Goal: Task Accomplishment & Management: Use online tool/utility

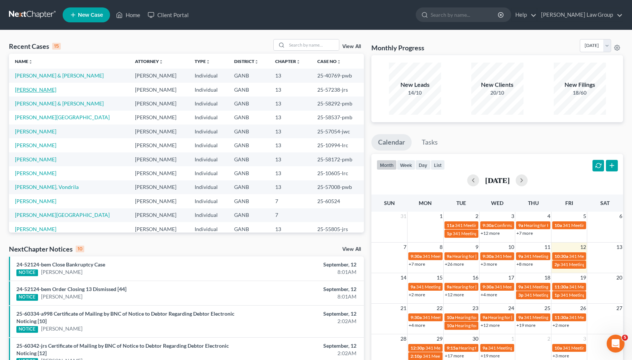
click at [42, 91] on link "[PERSON_NAME]" at bounding box center [35, 90] width 41 height 6
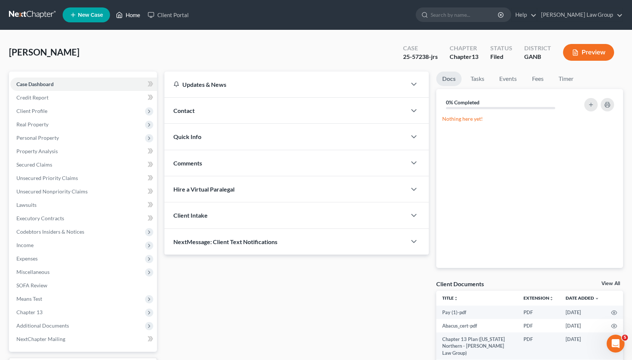
click at [128, 19] on link "Home" at bounding box center [128, 14] width 32 height 13
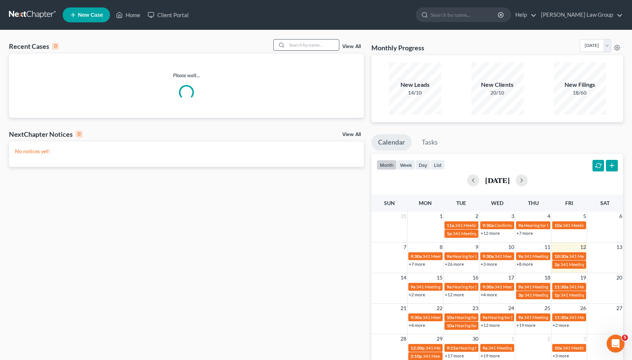
click at [323, 43] on input "search" at bounding box center [313, 45] width 52 height 11
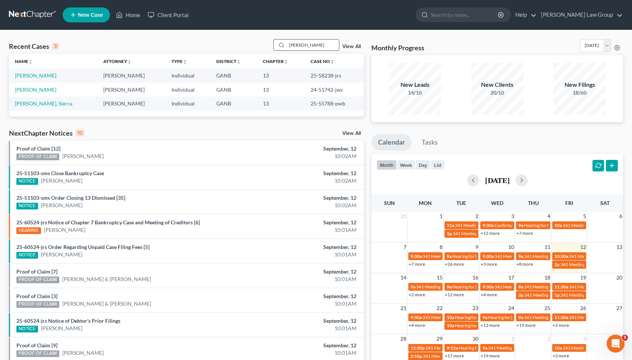
type input "[PERSON_NAME]"
drag, startPoint x: 323, startPoint y: 43, endPoint x: 44, endPoint y: 74, distance: 280.8
click at [44, 74] on link "[PERSON_NAME]" at bounding box center [35, 75] width 41 height 6
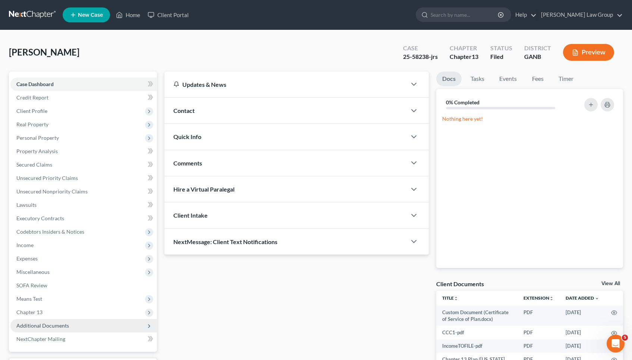
click at [68, 323] on span "Additional Documents" at bounding box center [83, 325] width 147 height 13
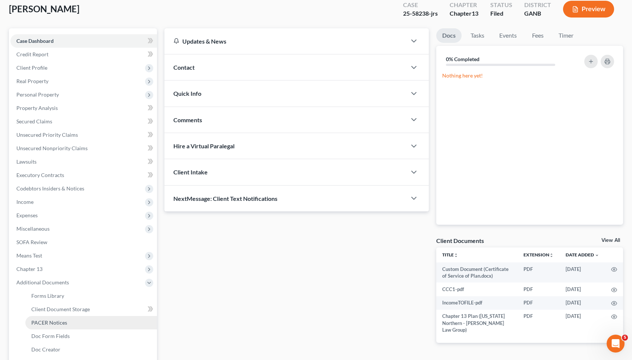
scroll to position [44, 0]
click at [68, 323] on link "PACER Notices" at bounding box center [91, 322] width 132 height 13
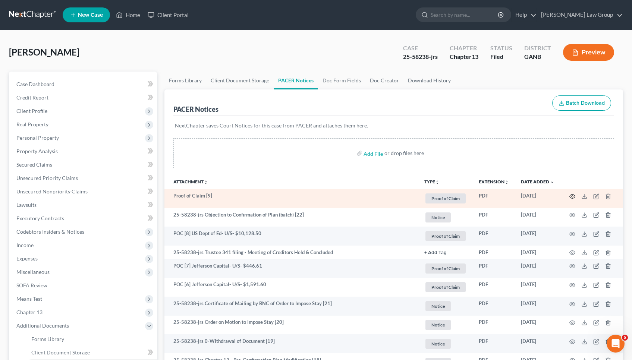
click at [574, 199] on icon "button" at bounding box center [573, 196] width 6 height 4
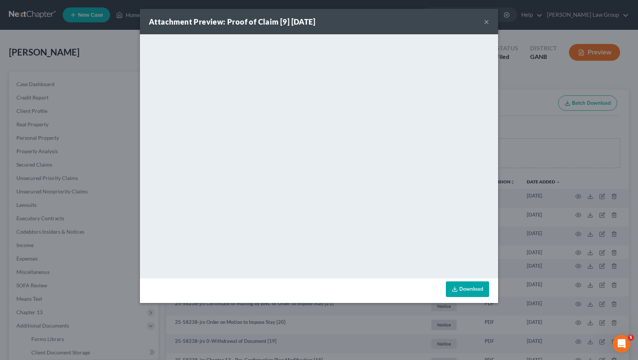
click at [484, 21] on div "Attachment Preview: Proof of Claim [9] [DATE] ×" at bounding box center [319, 21] width 358 height 25
click at [488, 21] on button "×" at bounding box center [486, 21] width 5 height 9
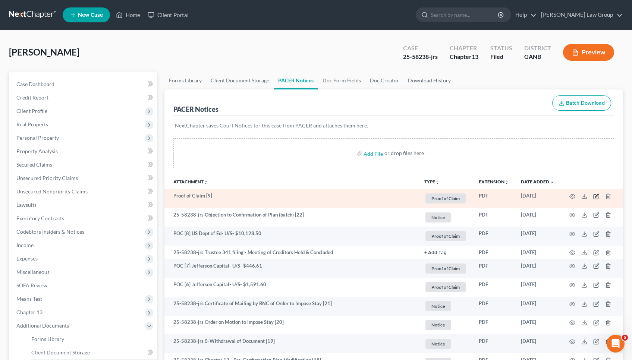
click at [598, 194] on icon "button" at bounding box center [597, 195] width 3 height 3
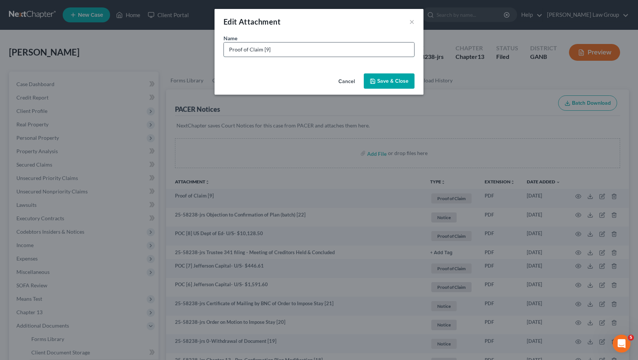
click at [398, 56] on input "Proof of Claim [9]" at bounding box center [319, 50] width 190 height 14
paste input "811.90"
drag, startPoint x: 261, startPoint y: 49, endPoint x: 221, endPoint y: 45, distance: 39.7
click at [221, 45] on div "Name * Proof of Claim [9] Portfolio Recovery- U/S- $811.90" at bounding box center [319, 52] width 209 height 36
type input "POC [9] Portfolio Recovery- U/S- $811.90"
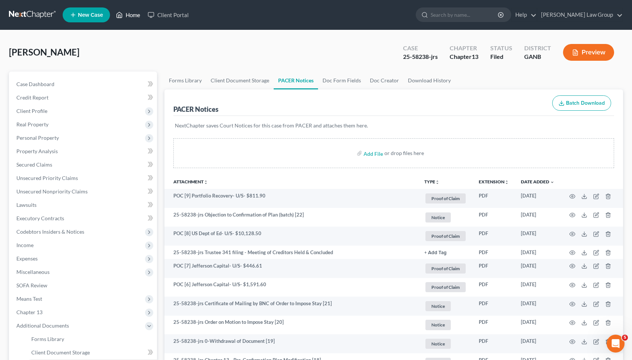
click at [131, 11] on link "Home" at bounding box center [128, 14] width 32 height 13
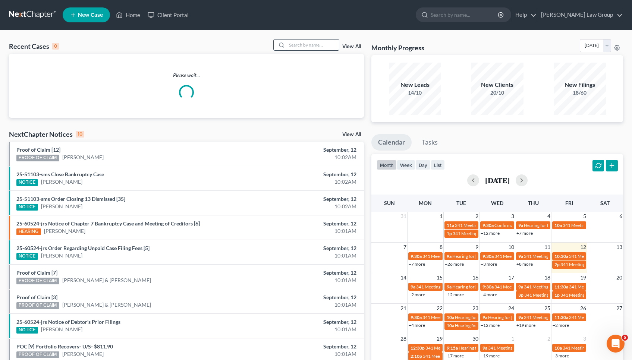
click at [311, 48] on input "search" at bounding box center [313, 45] width 52 height 11
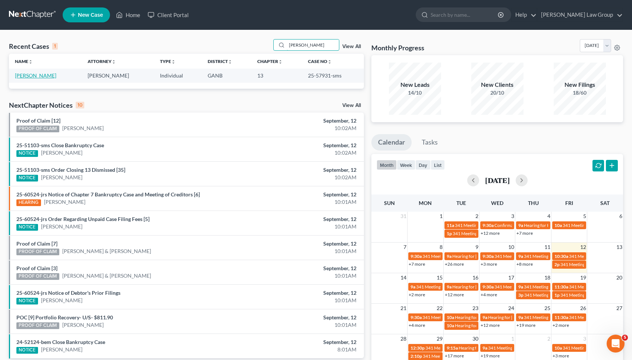
type input "[PERSON_NAME]"
click at [42, 77] on link "[PERSON_NAME]" at bounding box center [35, 75] width 41 height 6
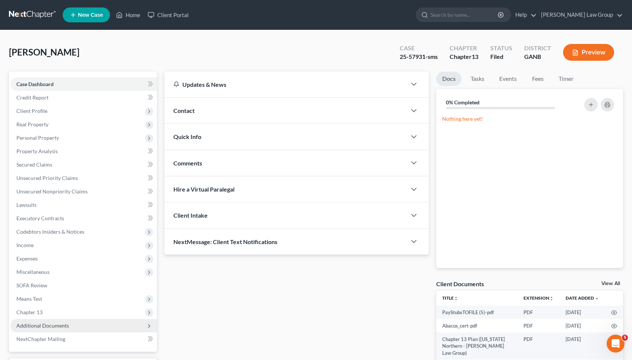
click at [63, 326] on span "Additional Documents" at bounding box center [42, 326] width 53 height 6
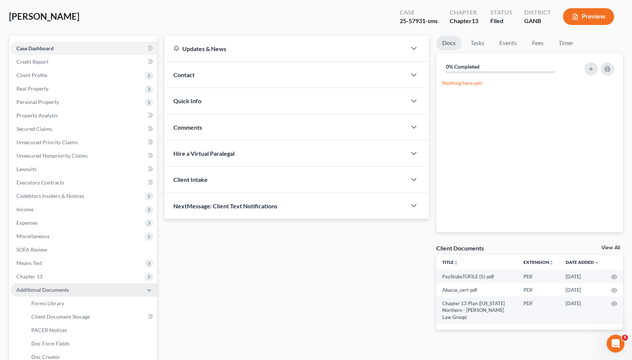
scroll to position [37, 0]
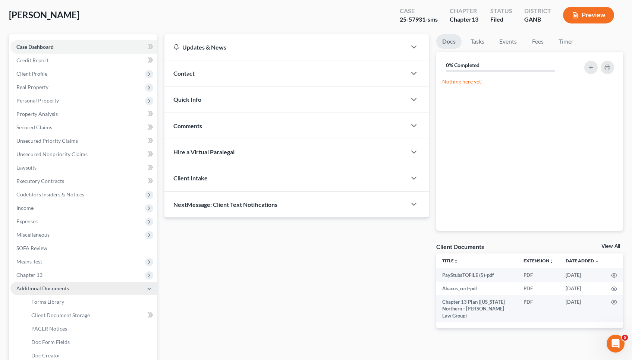
click at [63, 326] on link "PACER Notices" at bounding box center [91, 328] width 132 height 13
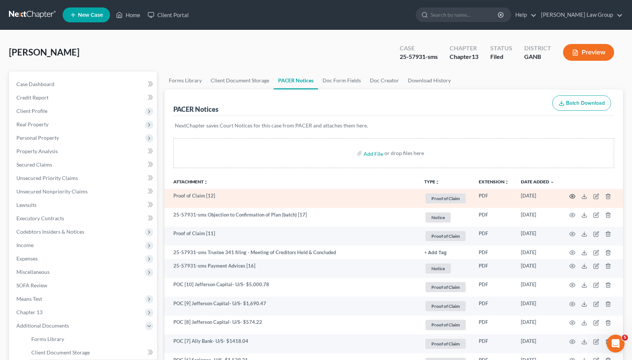
click at [573, 196] on icon "button" at bounding box center [573, 197] width 6 height 6
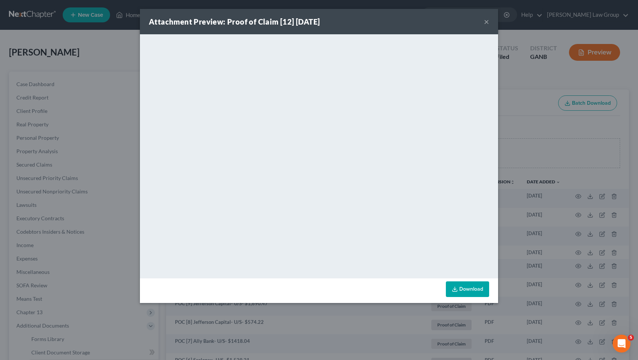
click at [487, 23] on button "×" at bounding box center [486, 21] width 5 height 9
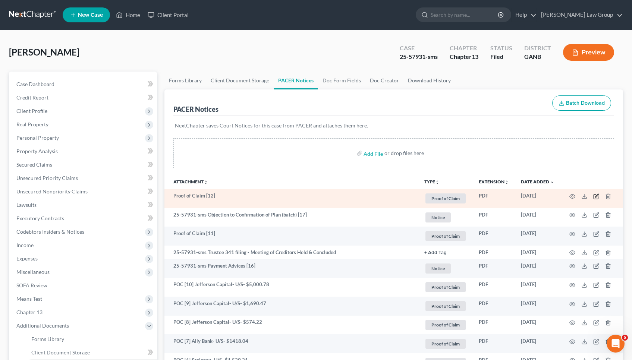
click at [598, 198] on icon "button" at bounding box center [597, 197] width 6 height 6
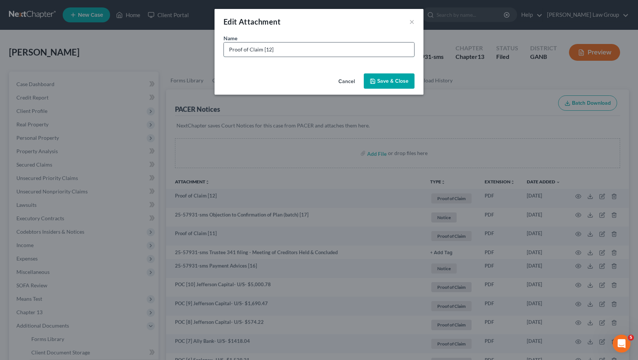
click at [406, 52] on input "Proof of Claim [12]" at bounding box center [319, 50] width 190 height 14
paste input "1,197.74"
drag, startPoint x: 260, startPoint y: 50, endPoint x: 184, endPoint y: 47, distance: 76.2
click at [184, 47] on div "Edit Attachment × Name * Proof of Claim [12] LVNV Funding- U/S- $1,197.74 Cance…" at bounding box center [319, 180] width 638 height 360
type input "POC [12] LVNV Funding- U/S- $1,197.74"
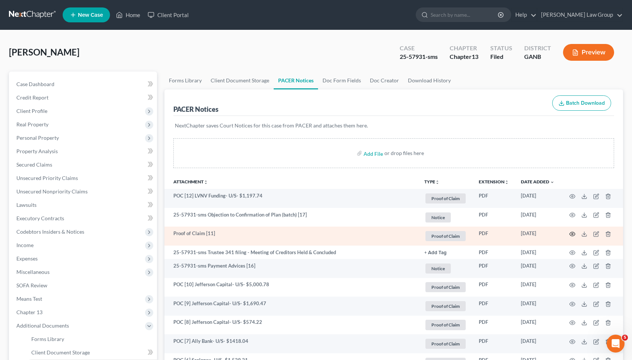
click at [572, 234] on circle "button" at bounding box center [572, 234] width 1 height 1
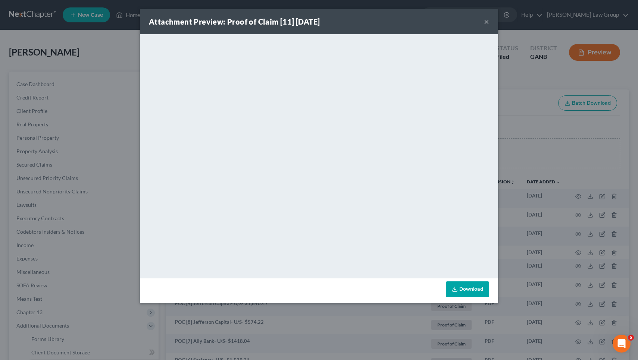
click at [487, 23] on button "×" at bounding box center [486, 21] width 5 height 9
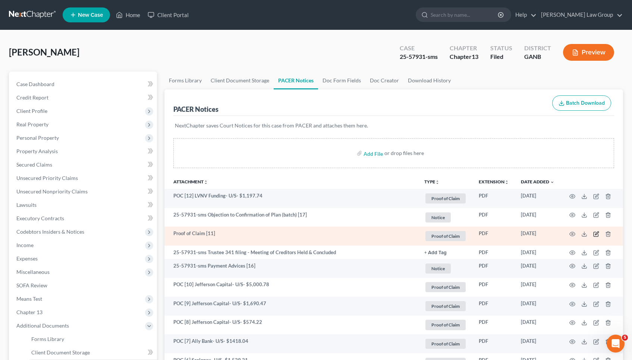
click at [595, 232] on icon "button" at bounding box center [597, 234] width 6 height 6
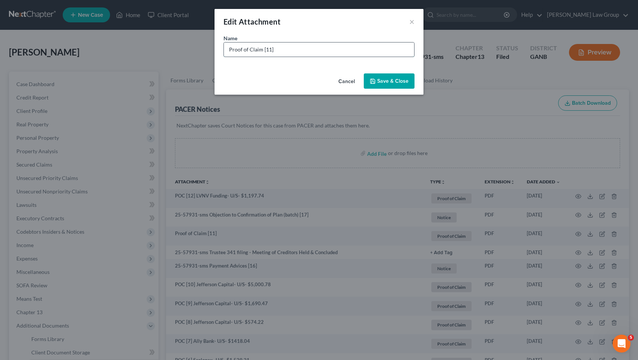
click at [409, 51] on input "Proof of Claim [11]" at bounding box center [319, 50] width 190 height 14
drag, startPoint x: 260, startPoint y: 50, endPoint x: 164, endPoint y: 50, distance: 95.9
click at [164, 50] on div "Edit Attachment × Name * Proof of Claim [11] Jefferson Capital- U/S- $533.68 Ca…" at bounding box center [319, 180] width 638 height 360
type input "POC [11] Jefferson Capital- U/S- $533.68"
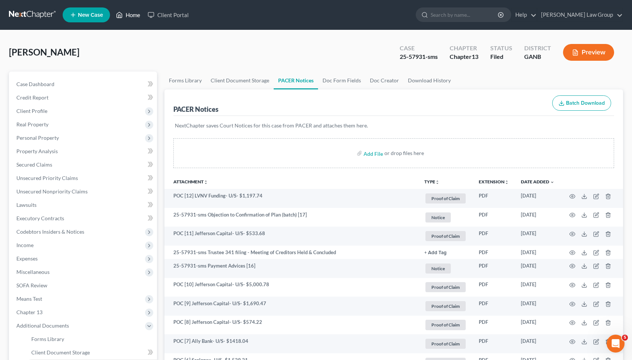
click at [140, 16] on link "Home" at bounding box center [128, 14] width 32 height 13
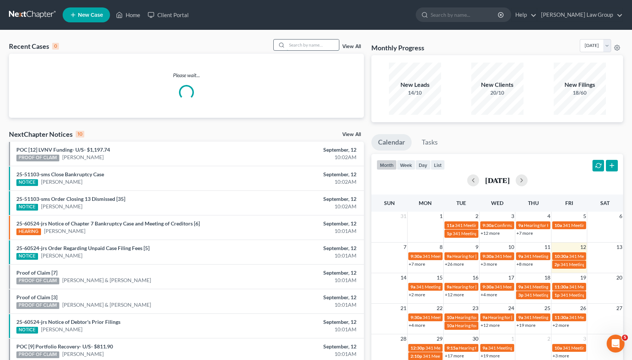
click at [303, 43] on input "search" at bounding box center [313, 45] width 52 height 11
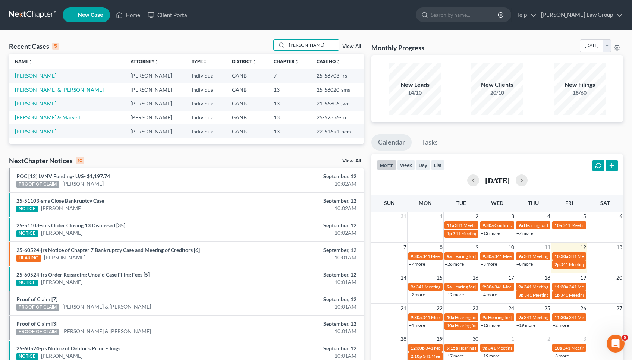
type input "[PERSON_NAME]"
click at [43, 89] on link "[PERSON_NAME] & [PERSON_NAME]" at bounding box center [59, 90] width 89 height 6
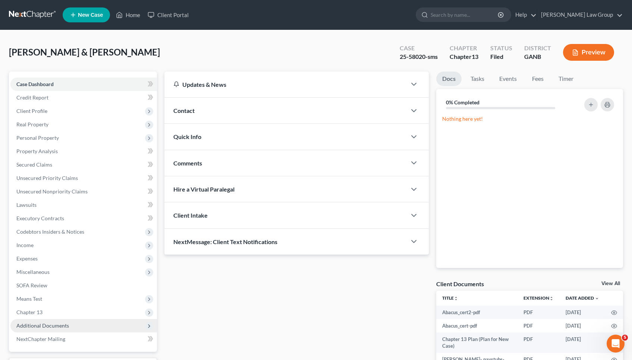
click at [48, 322] on span "Additional Documents" at bounding box center [83, 325] width 147 height 13
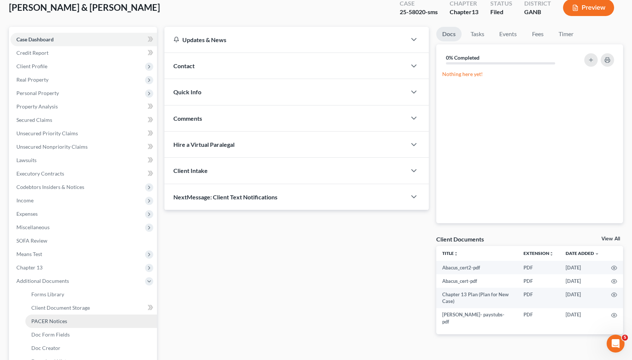
click at [48, 322] on span "PACER Notices" at bounding box center [49, 321] width 36 height 6
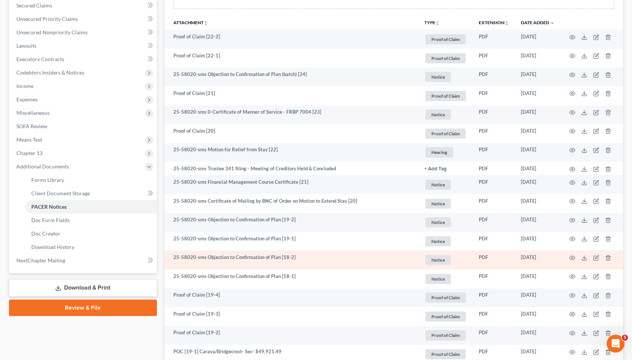
scroll to position [159, 0]
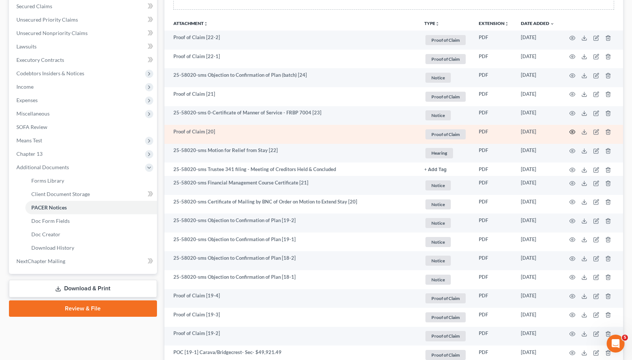
click at [572, 130] on icon "button" at bounding box center [573, 132] width 6 height 6
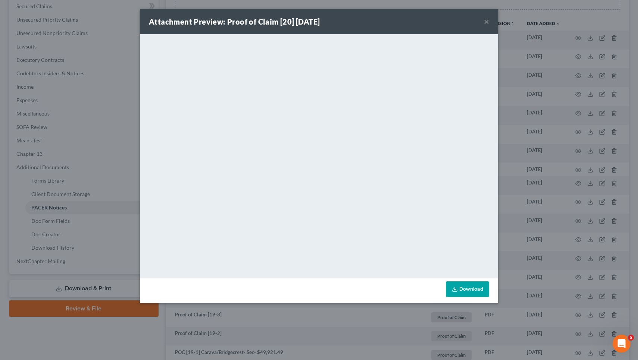
click at [488, 21] on button "×" at bounding box center [486, 21] width 5 height 9
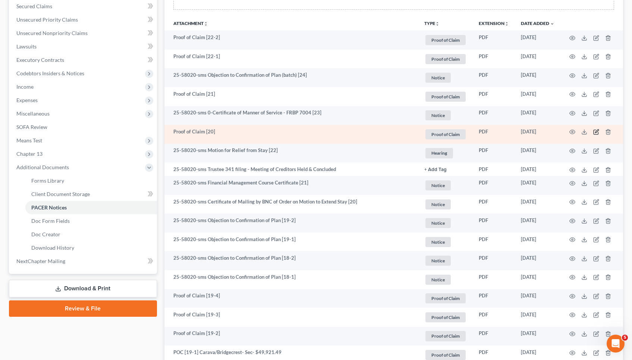
click at [598, 133] on icon "button" at bounding box center [597, 132] width 6 height 6
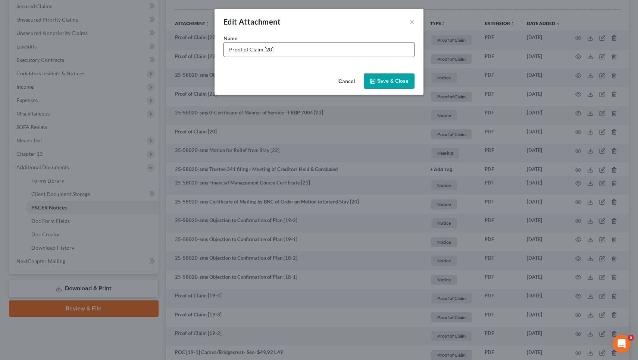
click at [393, 50] on input "Proof of Claim [20]" at bounding box center [319, 50] width 190 height 14
drag, startPoint x: 260, startPoint y: 50, endPoint x: 181, endPoint y: 49, distance: 78.7
click at [181, 49] on div "Edit Attachment × Name * Proof of Claim [20] Quantum3-U/S- $710.48 Cancel Save …" at bounding box center [319, 180] width 638 height 360
type input "POC [20] Quantum3-U/S- $710.48"
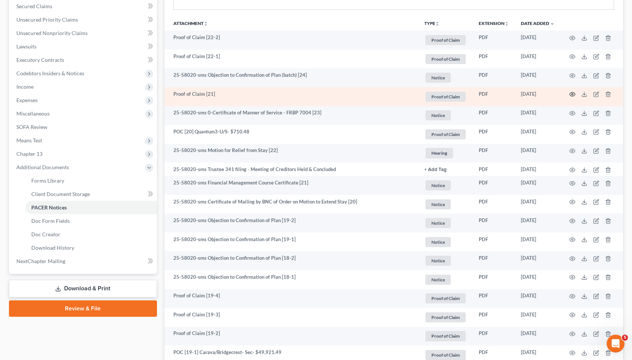
click at [572, 97] on icon "button" at bounding box center [573, 95] width 6 height 4
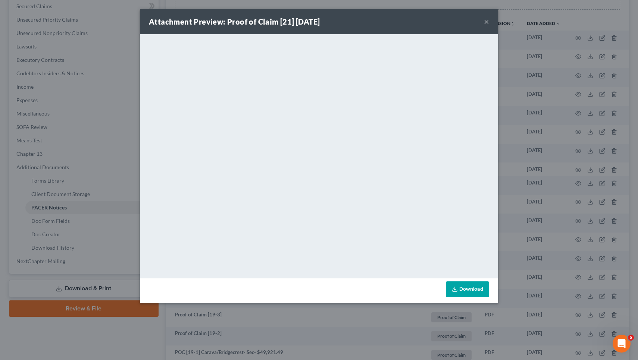
click at [487, 20] on button "×" at bounding box center [486, 21] width 5 height 9
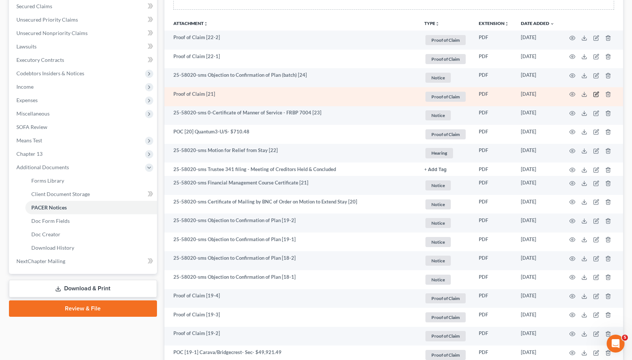
click at [596, 96] on icon "button" at bounding box center [597, 93] width 3 height 3
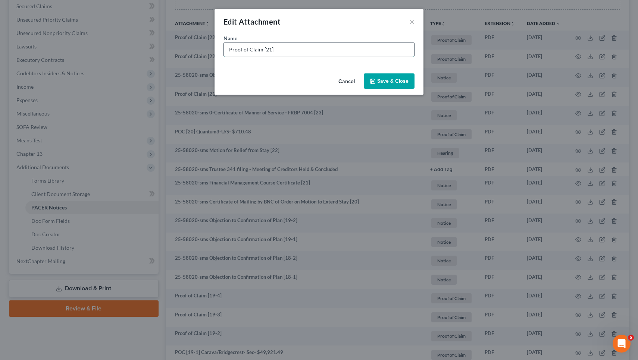
click at [404, 49] on input "Proof of Claim [21]" at bounding box center [319, 50] width 190 height 14
click at [274, 50] on input "Proof of Claim [21] $195.43" at bounding box center [319, 50] width 190 height 14
drag, startPoint x: 260, startPoint y: 48, endPoint x: 197, endPoint y: 47, distance: 63.8
click at [197, 47] on div "Edit Attachment × Name * Proof of Claim [21] Jefferson Capital- U/S- $195.43 Ca…" at bounding box center [319, 180] width 638 height 360
type input "POC [21] Jefferson Capital- U/S- $195.43"
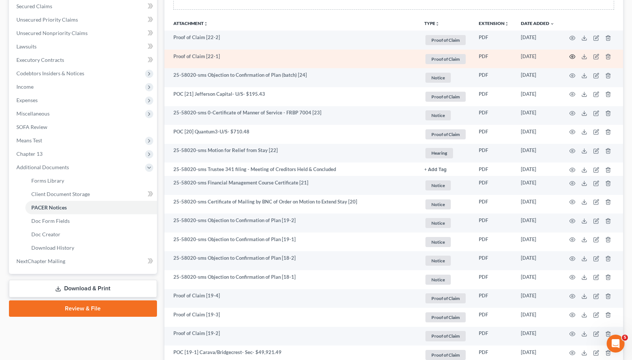
click at [574, 58] on icon "button" at bounding box center [573, 57] width 6 height 6
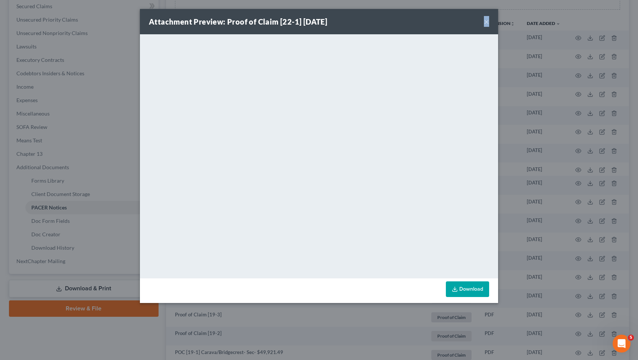
click at [487, 19] on button "×" at bounding box center [486, 21] width 5 height 9
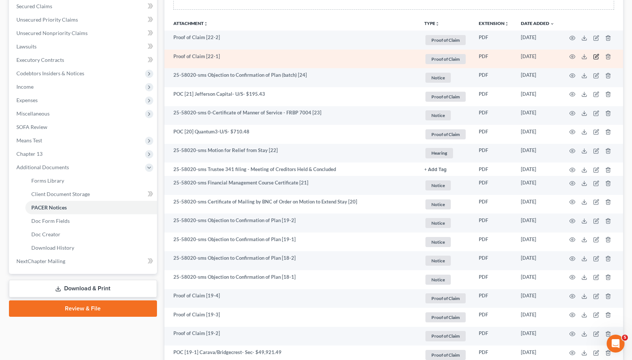
click at [595, 56] on icon "button" at bounding box center [597, 57] width 6 height 6
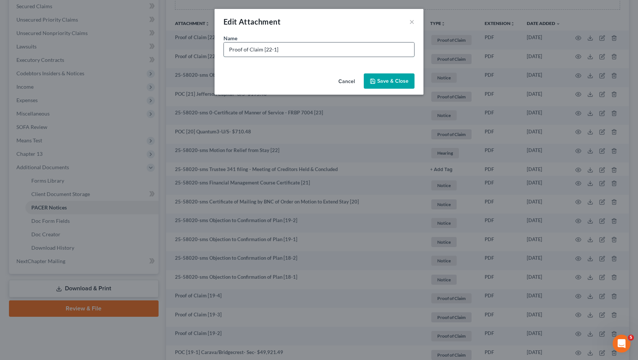
click at [400, 53] on input "Proof of Claim [22-1]" at bounding box center [319, 50] width 190 height 14
click at [276, 50] on input "Proof of Claim [22-1] $375.41" at bounding box center [319, 50] width 190 height 14
click at [275, 53] on input "Proof of Claim [22-1 Navy FCU- Sec credit card- $375.41" at bounding box center [319, 50] width 190 height 14
drag, startPoint x: 262, startPoint y: 50, endPoint x: 207, endPoint y: 44, distance: 54.9
click at [207, 44] on div "Edit Attachment × Name * Proof of Claim [22-1 Navy FCU- Sec credit card- $375.4…" at bounding box center [319, 180] width 638 height 360
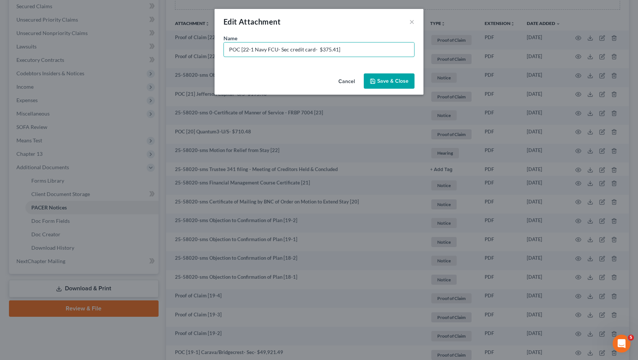
type input "POC [22-1 Navy FCU- Sec credit card- $375.41]"
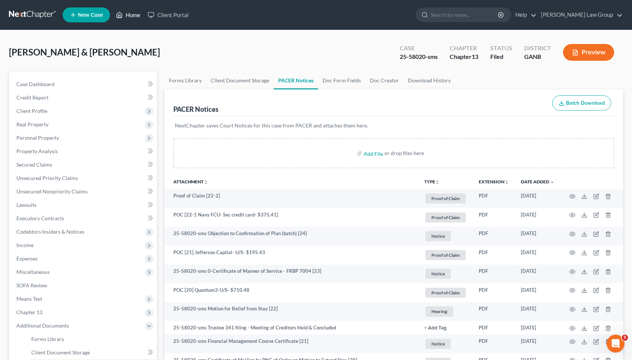
scroll to position [0, 0]
click at [132, 18] on link "Home" at bounding box center [128, 14] width 32 height 13
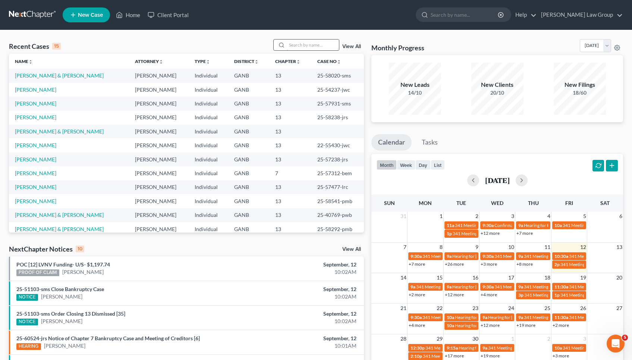
click at [327, 47] on input "search" at bounding box center [313, 45] width 52 height 11
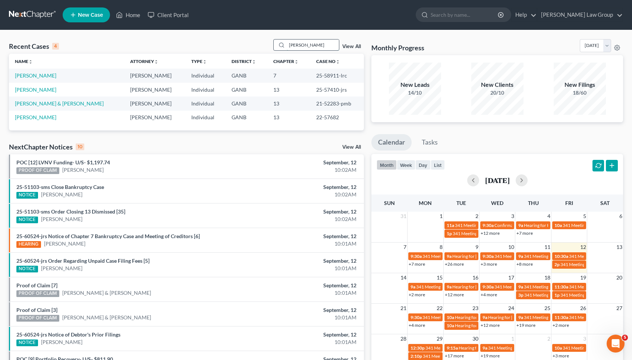
type input "[PERSON_NAME]"
drag, startPoint x: 284, startPoint y: 50, endPoint x: 44, endPoint y: 88, distance: 243.0
click at [44, 88] on link "[PERSON_NAME]" at bounding box center [35, 90] width 41 height 6
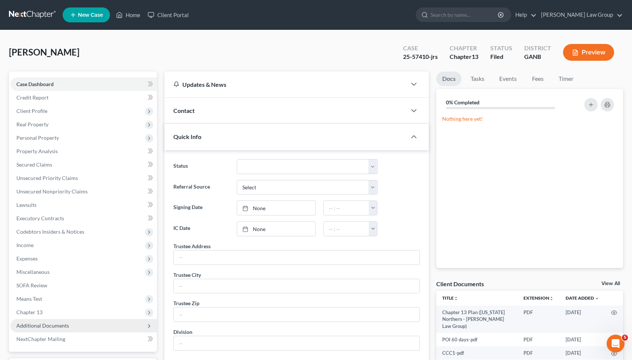
click at [50, 326] on span "Additional Documents" at bounding box center [42, 326] width 53 height 6
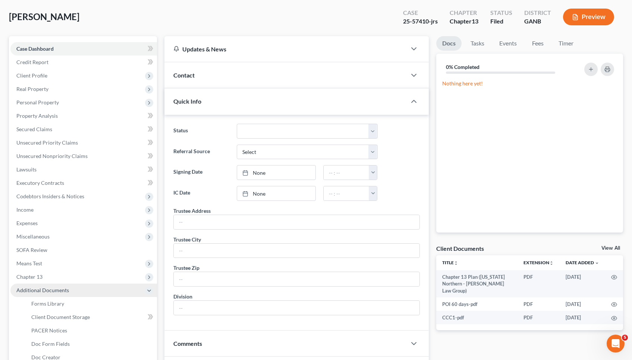
scroll to position [40, 0]
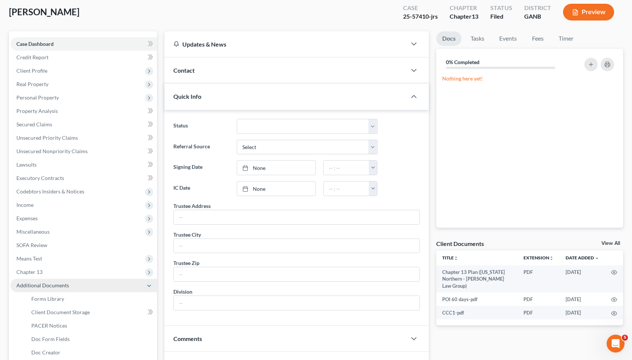
click at [50, 326] on span "PACER Notices" at bounding box center [49, 326] width 36 height 6
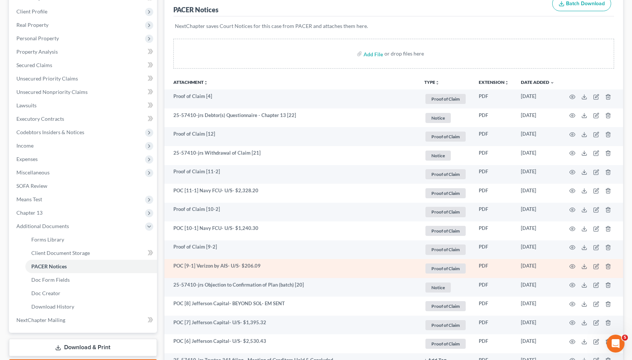
scroll to position [6, 0]
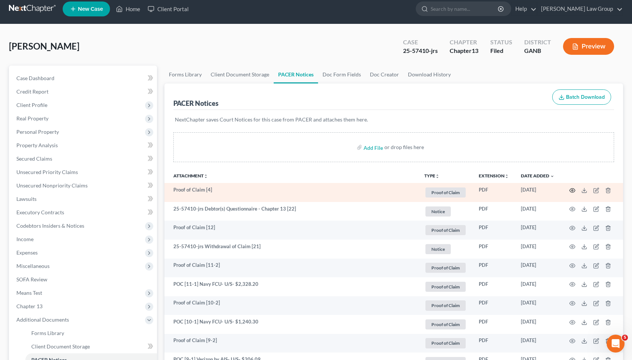
click at [572, 189] on icon "button" at bounding box center [573, 191] width 6 height 6
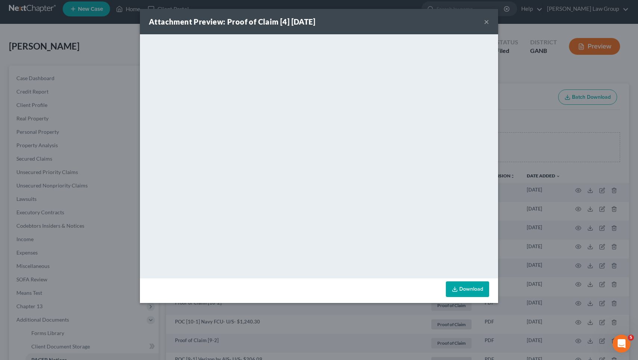
click at [486, 24] on button "×" at bounding box center [486, 21] width 5 height 9
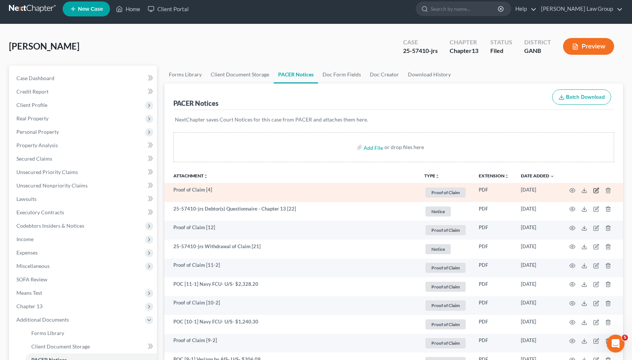
click at [596, 191] on icon "button" at bounding box center [597, 189] width 3 height 3
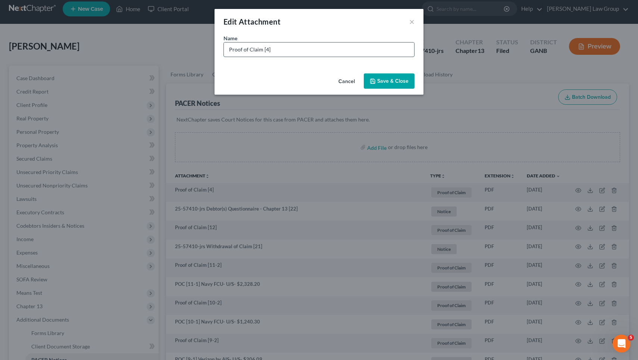
click at [397, 55] on input "Proof of Claim [4]" at bounding box center [319, 50] width 190 height 14
paste input "_______"
drag, startPoint x: 262, startPoint y: 53, endPoint x: 169, endPoint y: 53, distance: 92.5
click at [169, 53] on div "Edit Attachment × Name * Proof of Claim [4] AMENDED IRS- Priority- $5,397.00 Ca…" at bounding box center [319, 180] width 638 height 360
drag, startPoint x: 259, startPoint y: 50, endPoint x: 196, endPoint y: 50, distance: 63.4
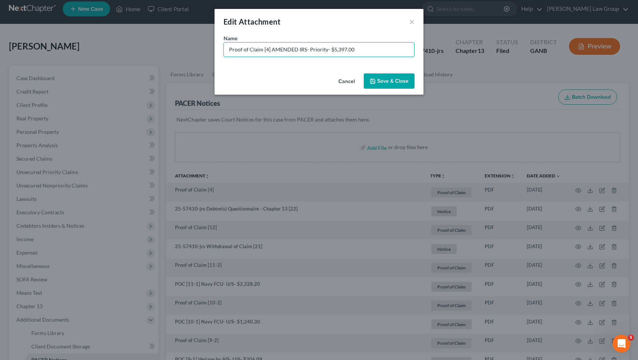
click at [196, 50] on div "Edit Attachment × Name * Proof of Claim [4] AMENDED IRS- Priority- $5,397.00 Ca…" at bounding box center [319, 180] width 638 height 360
type input "POC [4] AMENDED IRS- Priority- $5,397.00"
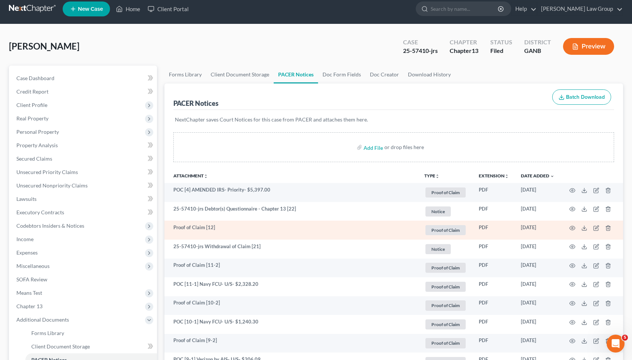
click at [576, 229] on td at bounding box center [592, 230] width 63 height 19
click at [569, 228] on td at bounding box center [592, 230] width 63 height 19
click at [570, 228] on icon "button" at bounding box center [573, 228] width 6 height 6
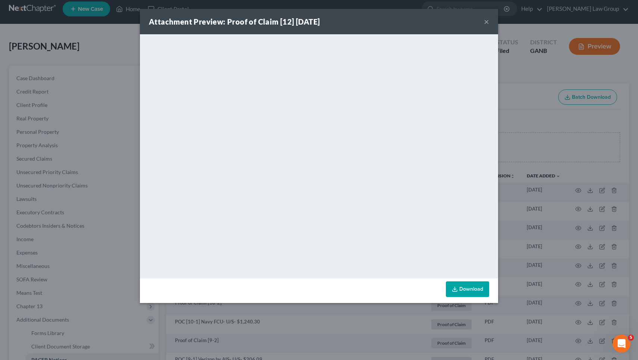
click at [488, 18] on button "×" at bounding box center [486, 21] width 5 height 9
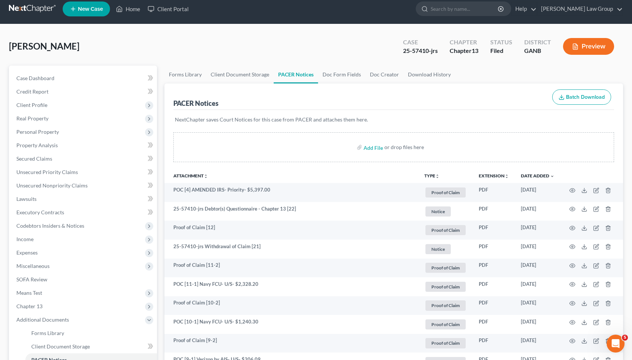
scroll to position [0, 0]
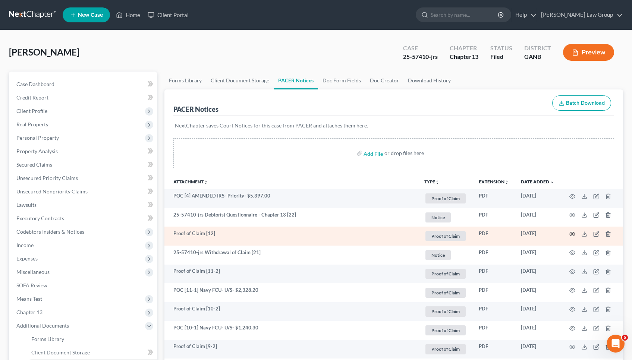
click at [574, 234] on icon "button" at bounding box center [573, 234] width 6 height 6
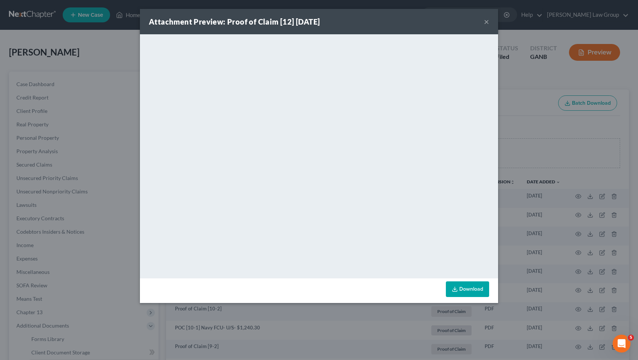
click at [484, 21] on button "×" at bounding box center [486, 21] width 5 height 9
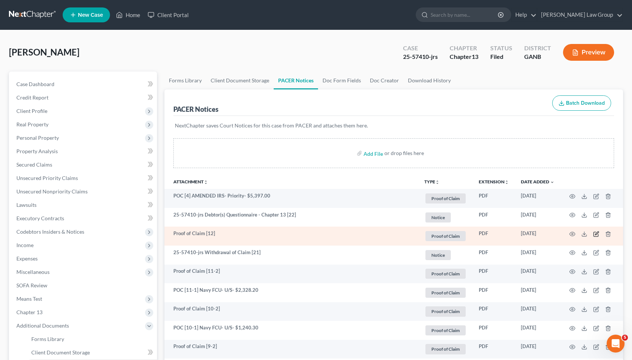
click at [597, 235] on icon "button" at bounding box center [597, 233] width 3 height 3
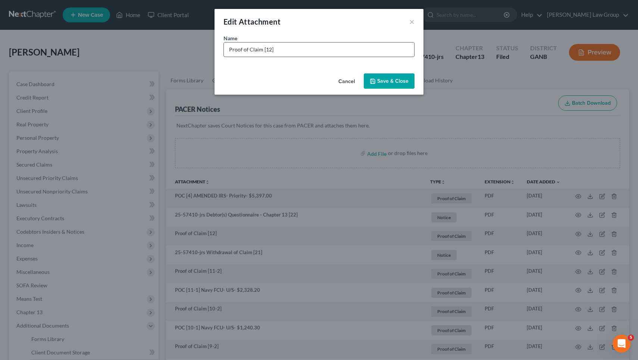
click at [403, 56] on input "Proof of Claim [12]" at bounding box center [319, 50] width 190 height 14
drag, startPoint x: 261, startPoint y: 51, endPoint x: 174, endPoint y: 49, distance: 87.0
click at [174, 49] on div "Edit Attachment × Name * Proof of Claim [12] [PERSON_NAME] Funding- U/S- $139.6…" at bounding box center [319, 180] width 638 height 360
type input "POC [12] [PERSON_NAME]- U/S- $139.68"
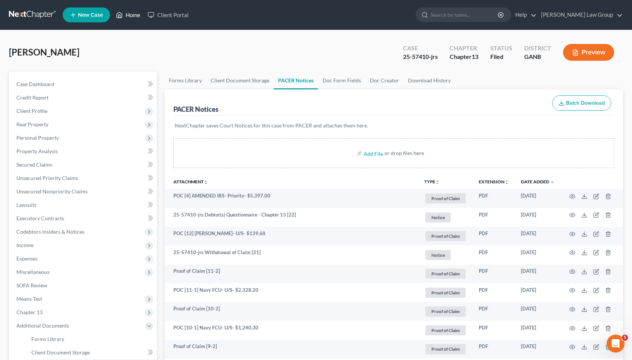
click at [132, 16] on link "Home" at bounding box center [128, 14] width 32 height 13
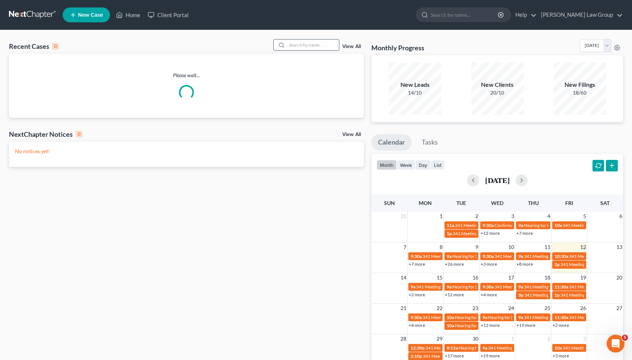
click at [329, 40] on input "search" at bounding box center [313, 45] width 52 height 11
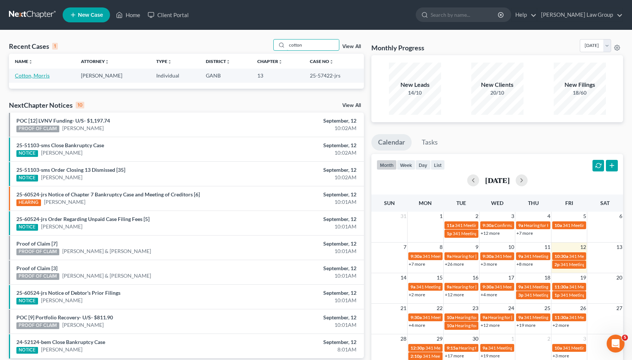
type input "cotton"
click at [44, 77] on link "Cotton, Morris" at bounding box center [32, 75] width 35 height 6
click at [41, 75] on link "Cotton, Morris" at bounding box center [32, 75] width 35 height 6
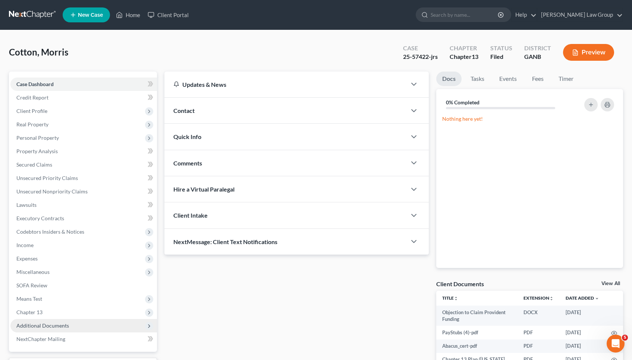
click at [59, 325] on span "Additional Documents" at bounding box center [42, 326] width 53 height 6
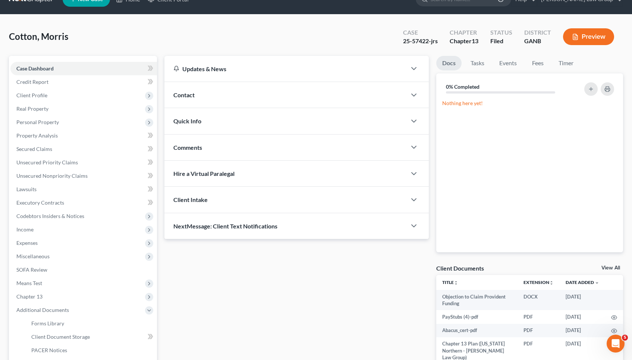
scroll to position [34, 0]
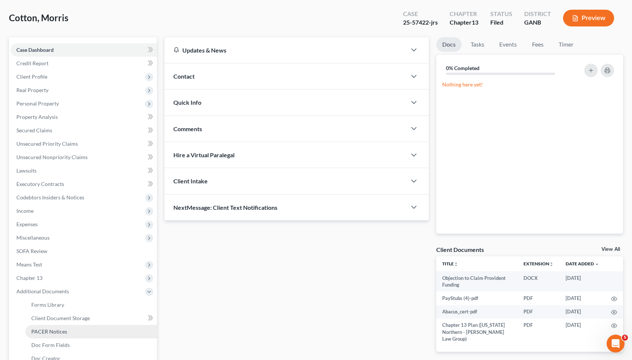
click at [84, 332] on link "PACER Notices" at bounding box center [91, 331] width 132 height 13
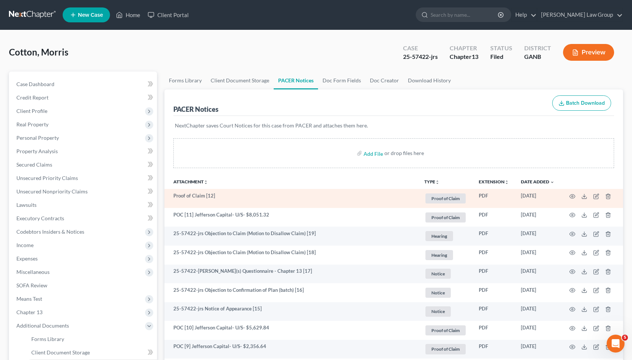
click at [576, 196] on td at bounding box center [592, 198] width 63 height 19
click at [573, 196] on circle "button" at bounding box center [572, 196] width 1 height 1
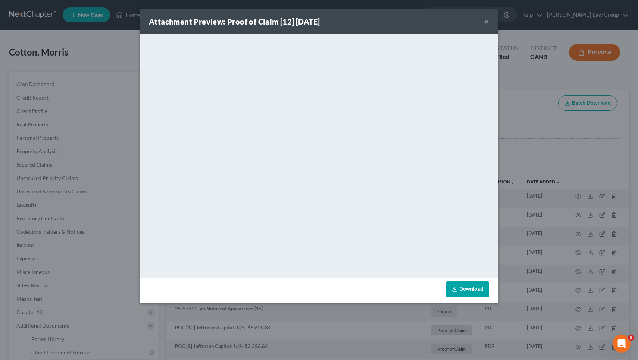
click at [488, 21] on button "×" at bounding box center [486, 21] width 5 height 9
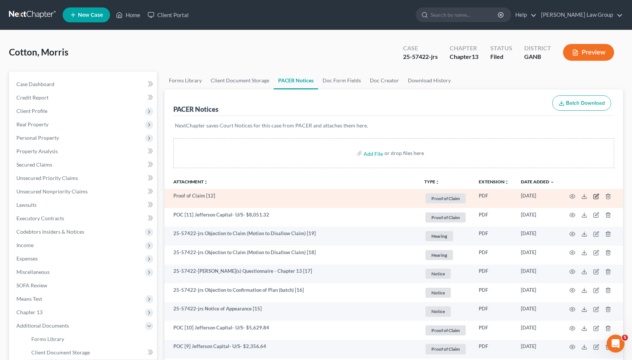
click at [597, 196] on icon "button" at bounding box center [597, 195] width 3 height 3
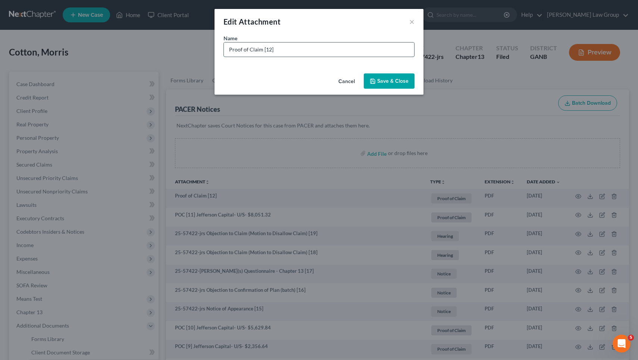
click at [409, 51] on input "Proof of Claim [12]" at bounding box center [319, 50] width 190 height 14
click at [259, 49] on input "Proof of Claim [12] LVNV Funding- U/S- $865.34" at bounding box center [319, 50] width 190 height 14
click at [257, 48] on input "Proof of Claim [12] LVNV Funding- U/S- $865.34" at bounding box center [319, 50] width 190 height 14
drag, startPoint x: 261, startPoint y: 50, endPoint x: 209, endPoint y: 48, distance: 52.3
click at [209, 48] on div "Edit Attachment × Name * Proof of Claim [12] LVNV Funding- U/S- $865.34 Cancel …" at bounding box center [319, 180] width 638 height 360
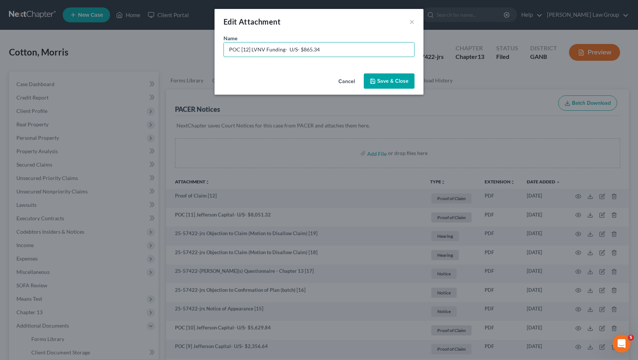
type input "POC [12] LVNV Funding- U/S- $865.34"
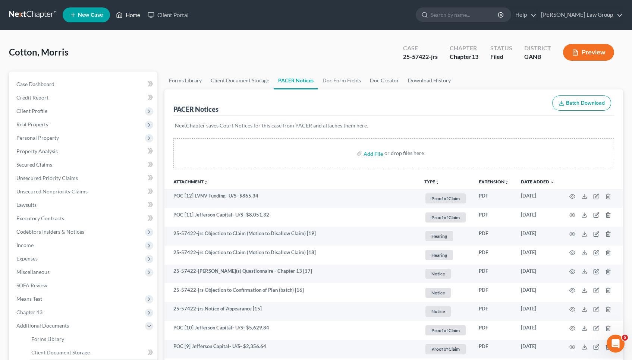
click at [133, 16] on link "Home" at bounding box center [128, 14] width 32 height 13
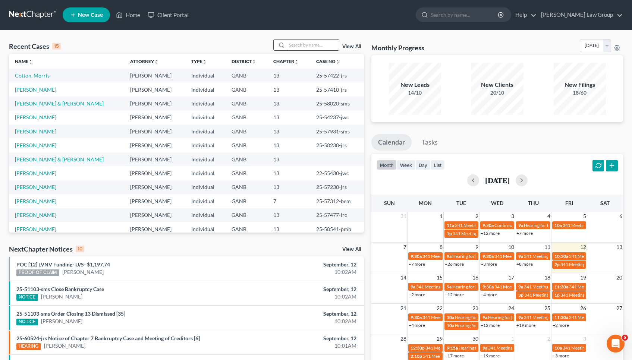
click at [327, 42] on input "search" at bounding box center [313, 45] width 52 height 11
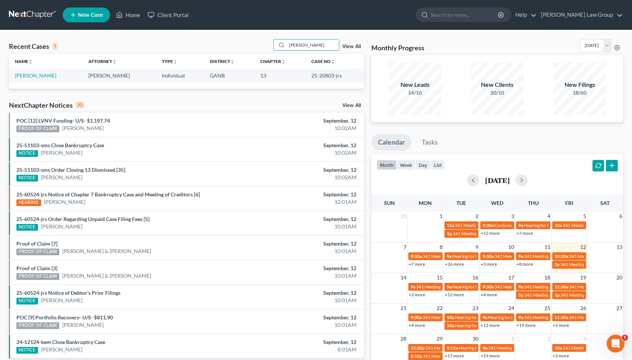
type input "[PERSON_NAME]"
drag, startPoint x: 286, startPoint y: 52, endPoint x: 35, endPoint y: 76, distance: 251.9
click at [35, 76] on link "[PERSON_NAME]" at bounding box center [35, 75] width 41 height 6
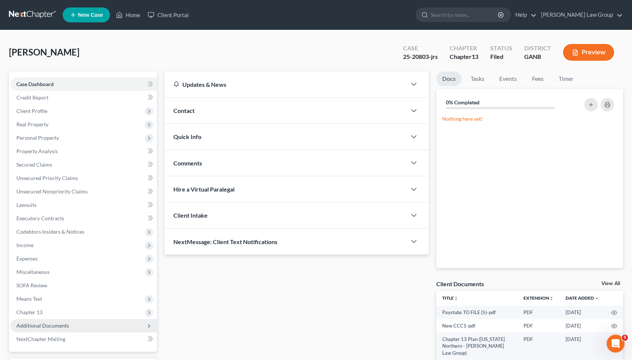
click at [45, 326] on span "Additional Documents" at bounding box center [42, 326] width 53 height 6
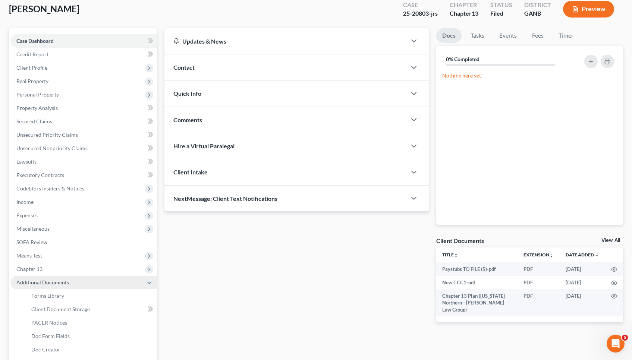
scroll to position [45, 0]
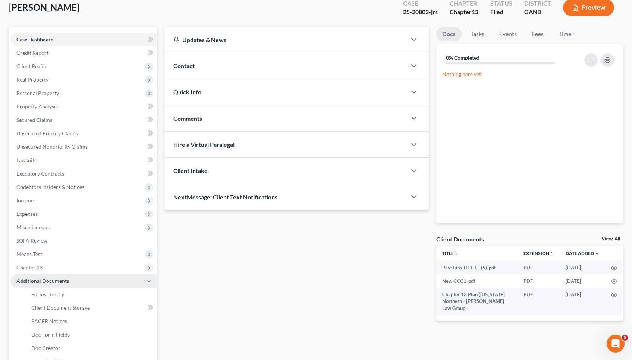
click at [45, 325] on link "PACER Notices" at bounding box center [91, 321] width 132 height 13
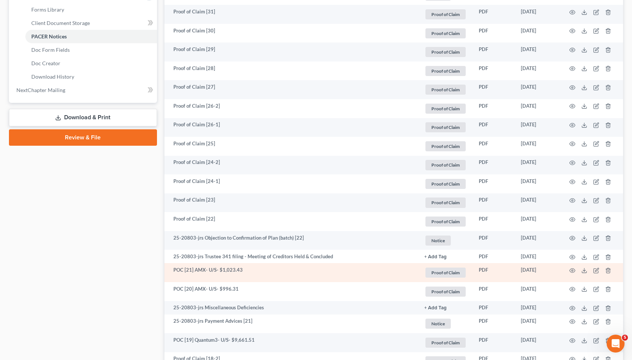
scroll to position [330, 0]
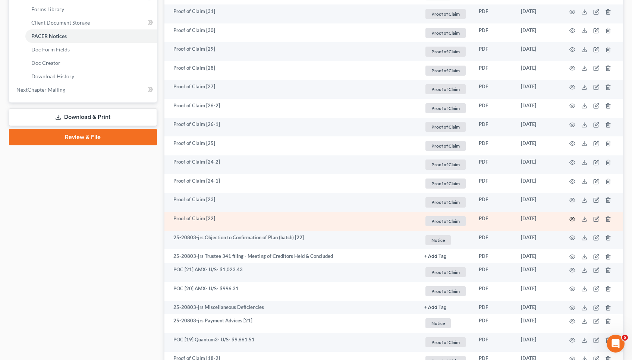
click at [571, 218] on icon "button" at bounding box center [573, 219] width 6 height 4
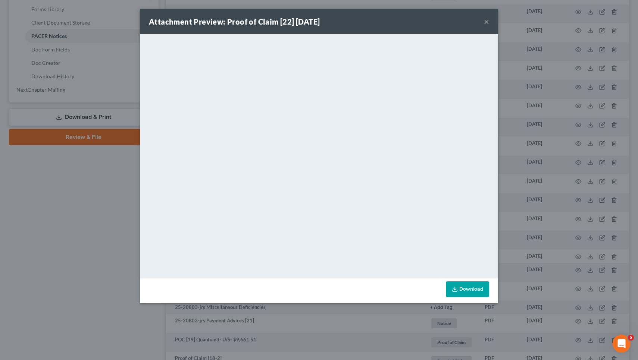
click at [486, 22] on button "×" at bounding box center [486, 21] width 5 height 9
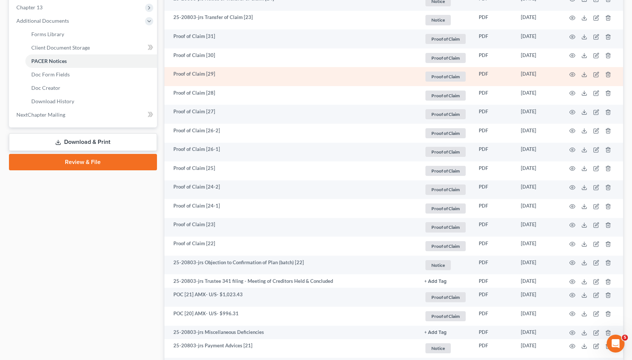
scroll to position [307, 0]
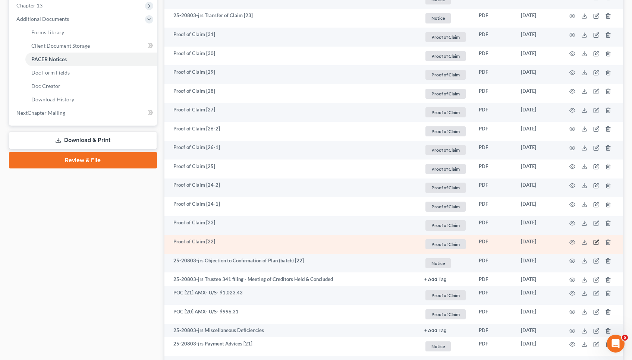
click at [596, 243] on icon "button" at bounding box center [597, 243] width 6 height 6
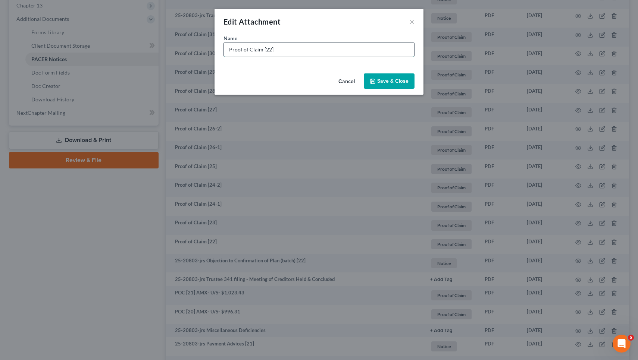
click at [394, 53] on input "Proof of Claim [22]" at bounding box center [319, 50] width 190 height 14
drag, startPoint x: 228, startPoint y: 51, endPoint x: 260, endPoint y: 49, distance: 32.9
click at [260, 49] on input "Proof of Claim [22] Jefferson Capital- U/S- $989.74" at bounding box center [319, 50] width 190 height 14
type input "POC [22] Jefferson Capital- U/S- $989.74"
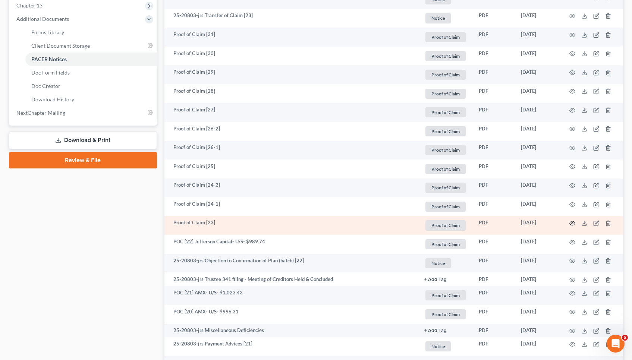
click at [574, 222] on icon "button" at bounding box center [573, 224] width 6 height 6
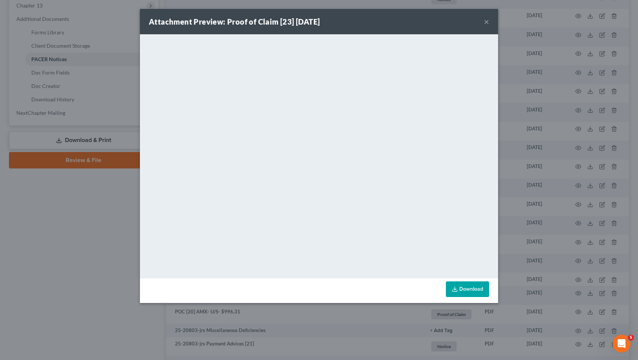
click at [487, 22] on button "×" at bounding box center [486, 21] width 5 height 9
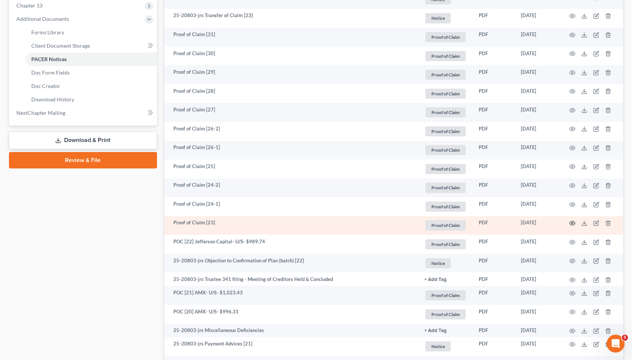
click at [573, 223] on circle "button" at bounding box center [572, 223] width 1 height 1
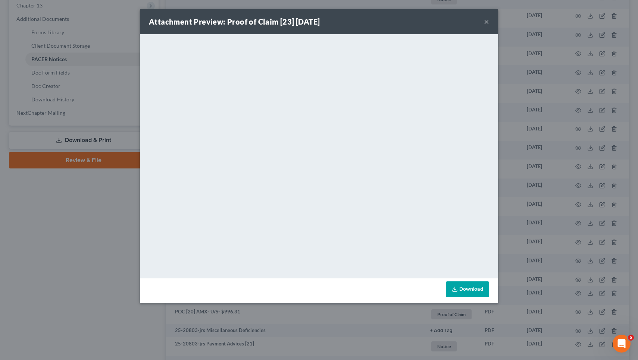
click at [320, 24] on strong "Attachment Preview: Proof of Claim [23] [DATE]" at bounding box center [234, 21] width 171 height 9
drag, startPoint x: 332, startPoint y: 24, endPoint x: 230, endPoint y: 21, distance: 101.9
click at [230, 21] on strong "Attachment Preview: Proof of Claim [23] [DATE]" at bounding box center [234, 21] width 171 height 9
click at [487, 19] on button "×" at bounding box center [486, 21] width 5 height 9
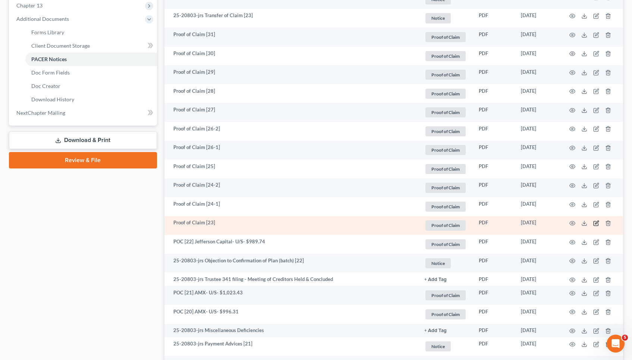
click at [599, 222] on icon "button" at bounding box center [597, 224] width 6 height 6
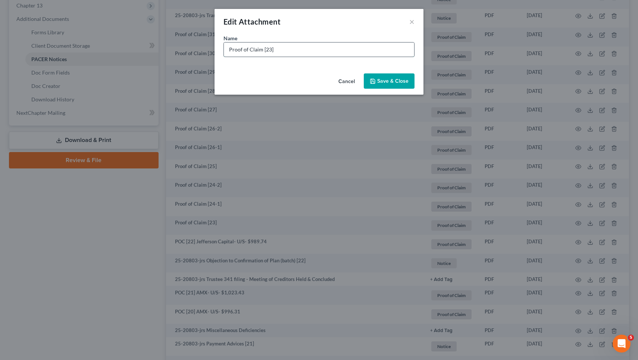
click at [385, 50] on input "Proof of Claim [23]" at bounding box center [319, 50] width 190 height 14
drag, startPoint x: 262, startPoint y: 50, endPoint x: 205, endPoint y: 51, distance: 56.7
click at [204, 49] on div "Edit Attachment × Name * Proof of Claim [23] M&T Bank- Sec- $329,255.84 Cancel …" at bounding box center [319, 180] width 638 height 360
type input "POC [23] M&T Bank- Sec- $329,255.84"
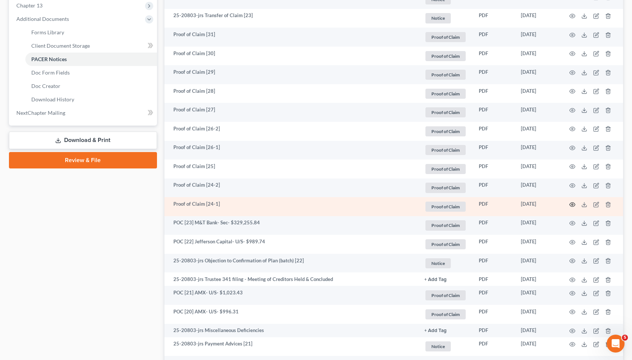
click at [572, 206] on icon "button" at bounding box center [573, 205] width 6 height 4
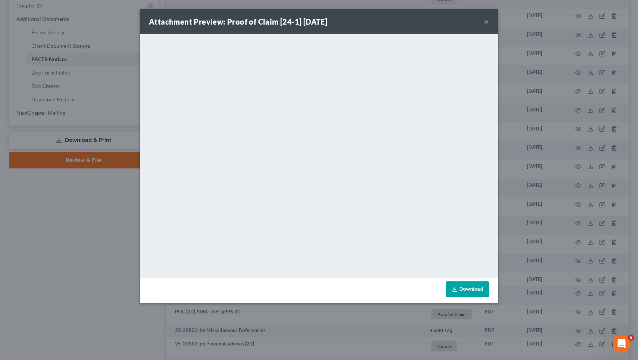
click at [488, 22] on button "×" at bounding box center [486, 21] width 5 height 9
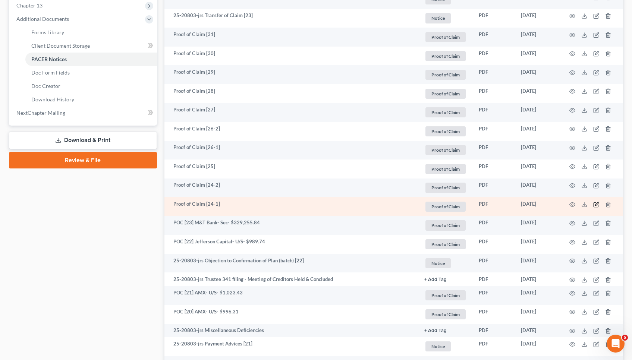
click at [597, 204] on icon "button" at bounding box center [597, 203] width 3 height 3
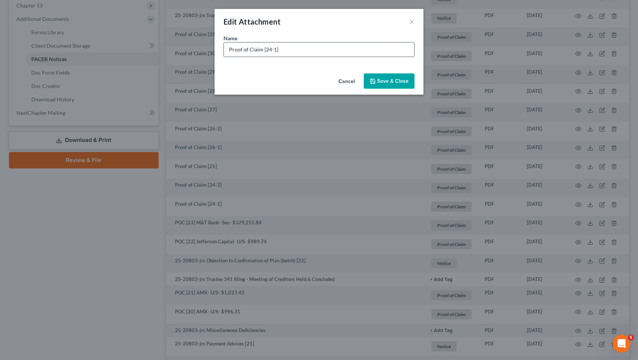
click at [402, 50] on input "Proof of Claim [24-1]" at bounding box center [319, 50] width 190 height 14
drag, startPoint x: 262, startPoint y: 50, endPoint x: 177, endPoint y: 44, distance: 85.3
click at [177, 44] on div "Edit Attachment × Name * Proof of Claim [24-1] Bank of America- U/S- $2,569.90 …" at bounding box center [319, 180] width 638 height 360
type input "POC [24-1] Bank of America- U/S- $2,569.90"
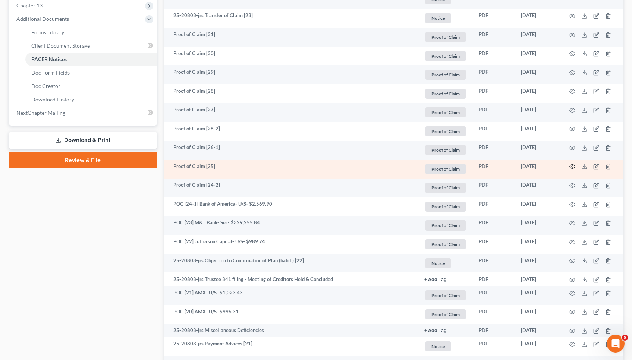
click at [573, 165] on icon "button" at bounding box center [573, 167] width 6 height 6
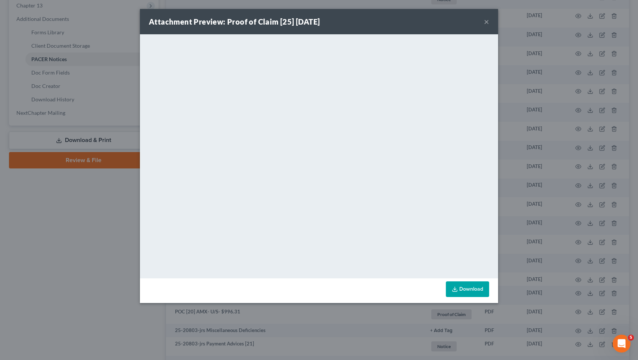
click at [485, 20] on button "×" at bounding box center [486, 21] width 5 height 9
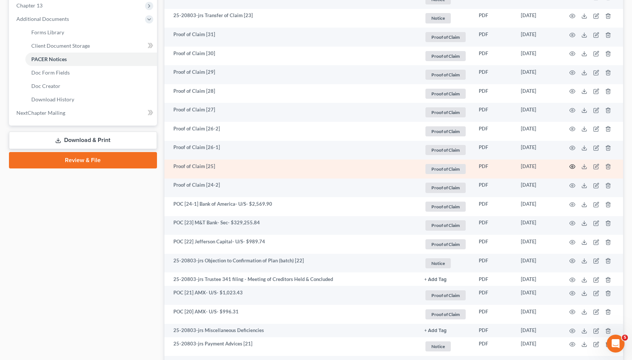
click at [572, 166] on circle "button" at bounding box center [572, 166] width 1 height 1
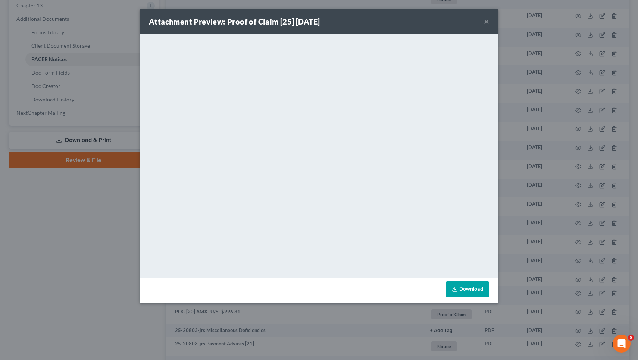
click at [487, 23] on button "×" at bounding box center [486, 21] width 5 height 9
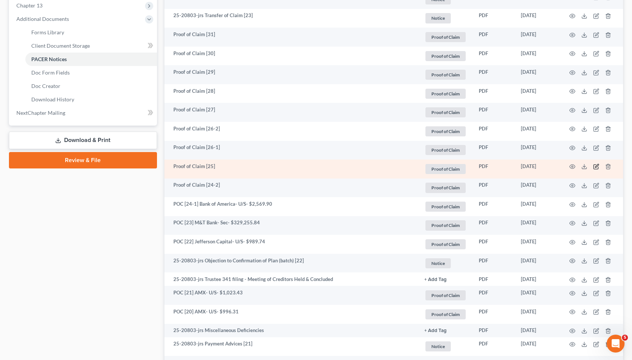
click at [597, 167] on icon "button" at bounding box center [597, 167] width 6 height 6
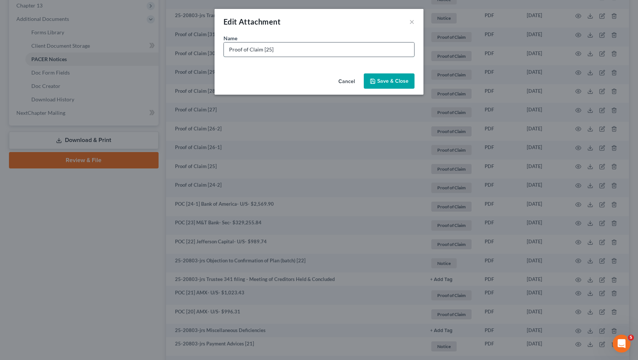
click at [400, 54] on input "Proof of Claim [25]" at bounding box center [319, 50] width 190 height 14
paste input "3,446.19"
drag, startPoint x: 229, startPoint y: 50, endPoint x: 262, endPoint y: 49, distance: 32.5
click at [262, 49] on input "Proof of Claim [25] Scolopax- U/S- $3,446.19" at bounding box center [319, 50] width 190 height 14
type input "POC [25] Scolopax- U/S- $3,446.19"
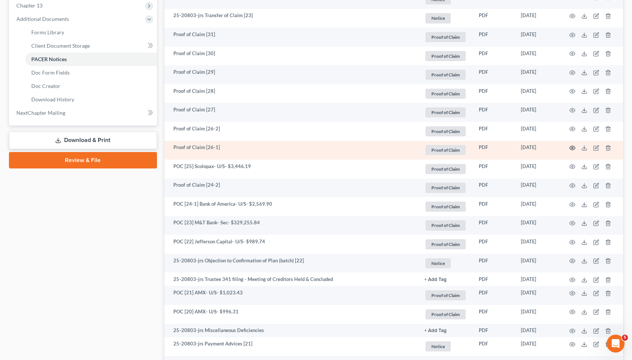
click at [573, 149] on icon "button" at bounding box center [573, 148] width 6 height 6
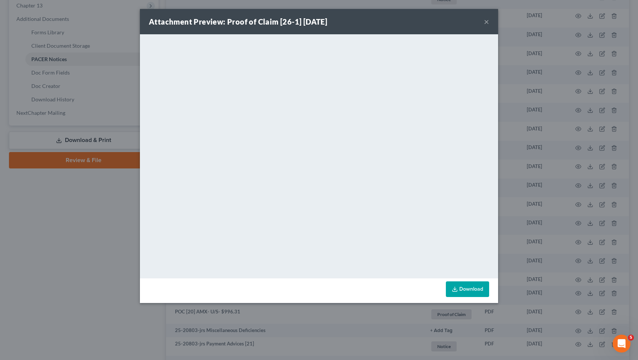
click at [487, 21] on button "×" at bounding box center [486, 21] width 5 height 9
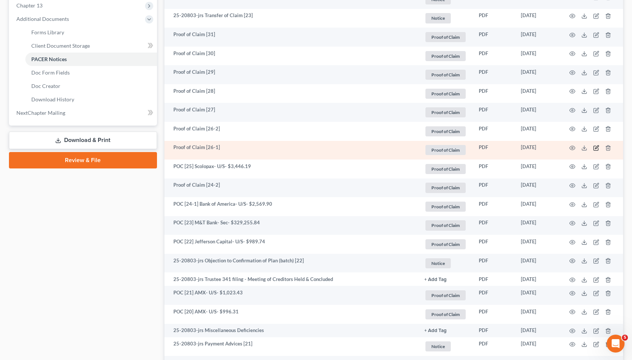
click at [597, 148] on icon "button" at bounding box center [597, 148] width 6 height 6
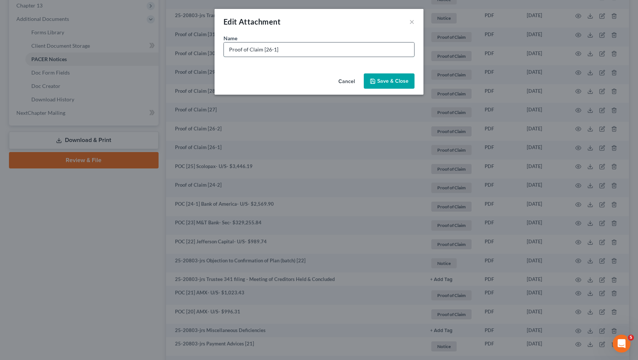
click at [409, 49] on input "Proof of Claim [26-1]" at bounding box center [319, 50] width 190 height 14
drag, startPoint x: 261, startPoint y: 50, endPoint x: 192, endPoint y: 48, distance: 68.7
click at [192, 48] on div "Edit Attachment × Name * Proof of Claim [26-1] Verizon- U/S- $106.98 Cancel Sav…" at bounding box center [319, 180] width 638 height 360
type input "POC [26-1] Verizon- U/S- $106.98"
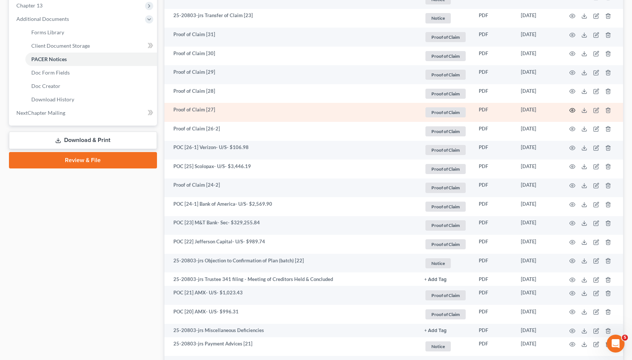
click at [574, 107] on icon "button" at bounding box center [573, 110] width 6 height 6
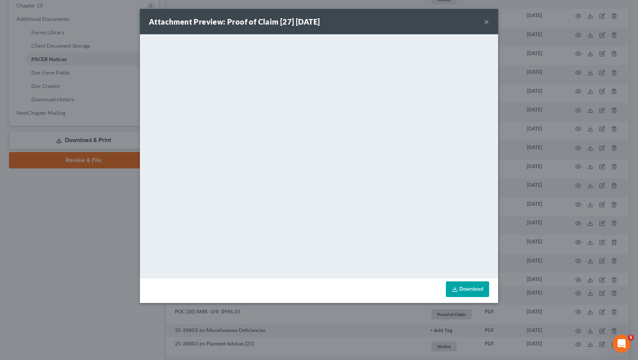
click at [486, 20] on button "×" at bounding box center [486, 21] width 5 height 9
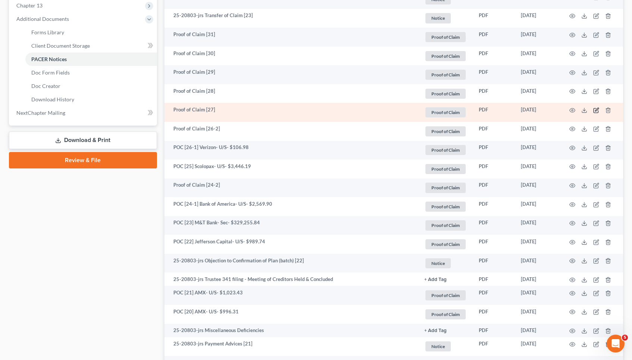
click at [598, 111] on icon "button" at bounding box center [597, 110] width 6 height 6
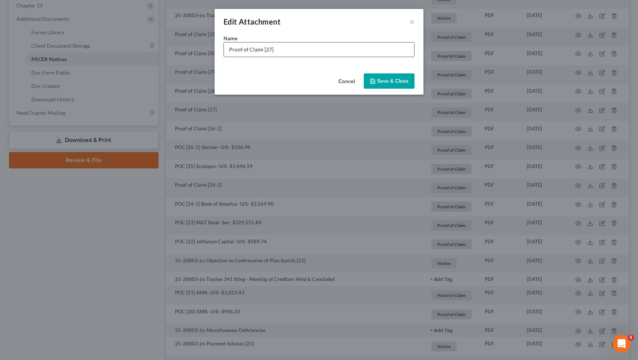
click at [403, 56] on input "Proof of Claim [27]" at bounding box center [319, 50] width 190 height 14
paste input "_________"
click at [316, 51] on input "Proof of Claim [27] IRS- Priority- $_________" at bounding box center [319, 50] width 190 height 14
drag, startPoint x: 261, startPoint y: 50, endPoint x: 175, endPoint y: 47, distance: 85.9
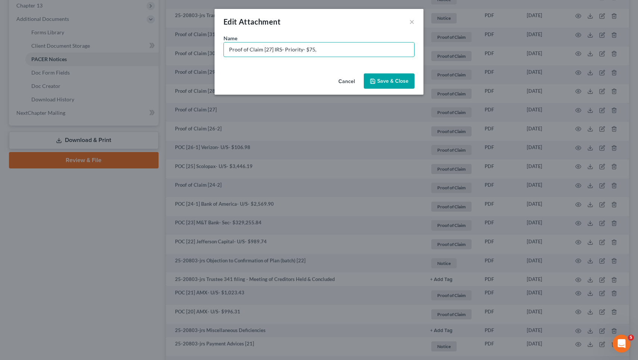
click at [175, 47] on div "Edit Attachment × Name * Proof of Claim [27] IRS- Priority- $75, Cancel Save & …" at bounding box center [319, 180] width 638 height 360
type input "POC [27] IRS- Priority- $75,"
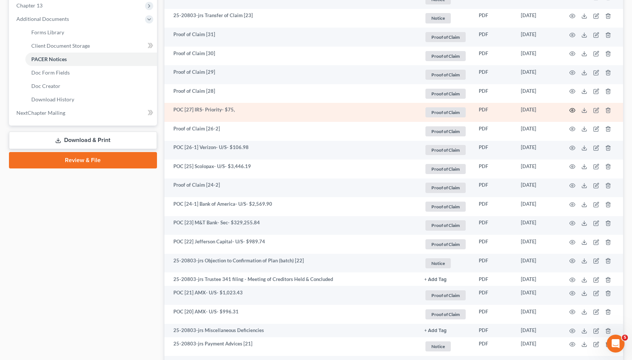
click at [574, 111] on icon "button" at bounding box center [573, 110] width 6 height 6
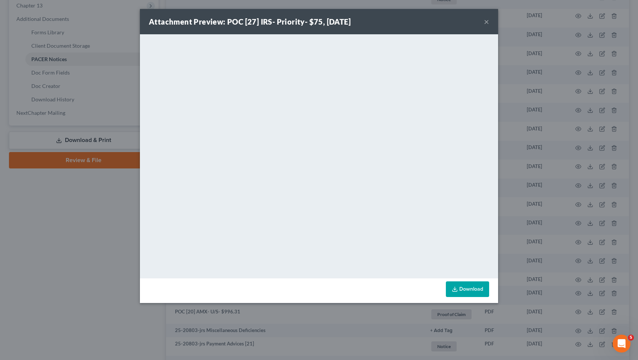
click at [486, 22] on button "×" at bounding box center [486, 21] width 5 height 9
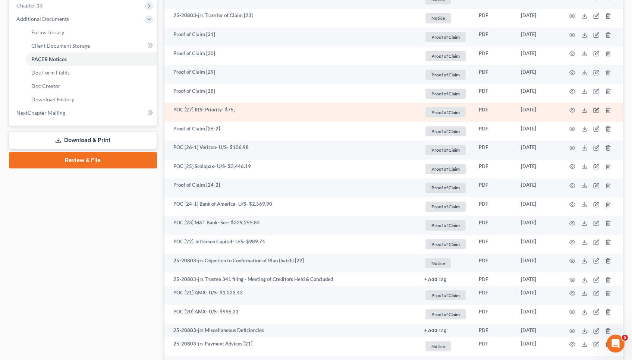
click at [597, 109] on icon "button" at bounding box center [597, 109] width 3 height 3
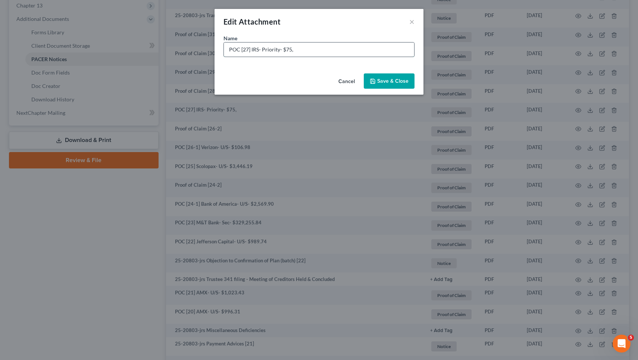
click at [385, 50] on input "POC [27] IRS- Priority- $75," at bounding box center [319, 50] width 190 height 14
type input "POC [27] IRS- Priority- $75,509.42"
click at [389, 80] on span "Save & Close" at bounding box center [392, 81] width 31 height 6
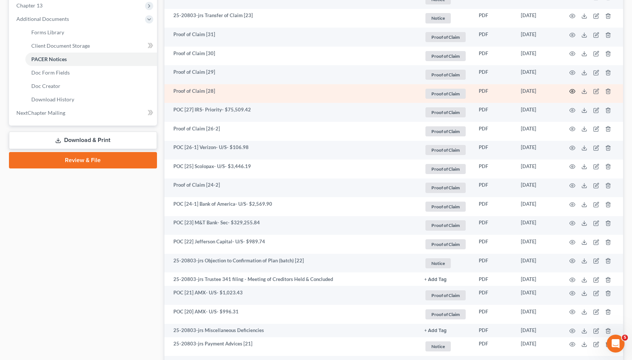
click at [575, 89] on icon "button" at bounding box center [573, 91] width 6 height 6
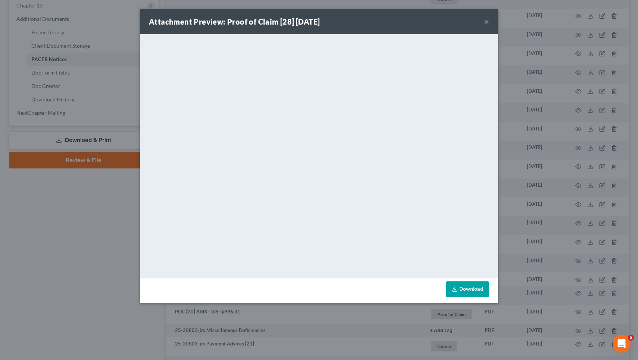
click at [487, 20] on button "×" at bounding box center [486, 21] width 5 height 9
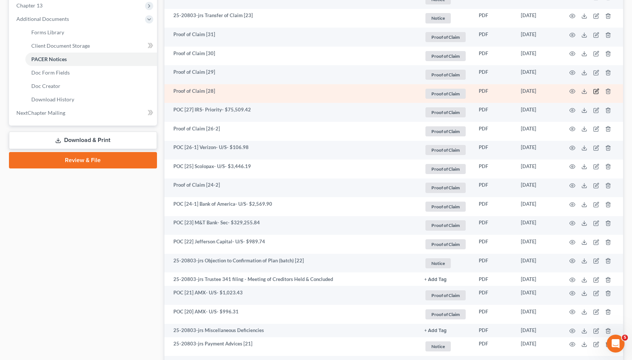
click at [597, 91] on icon "button" at bounding box center [597, 91] width 6 height 6
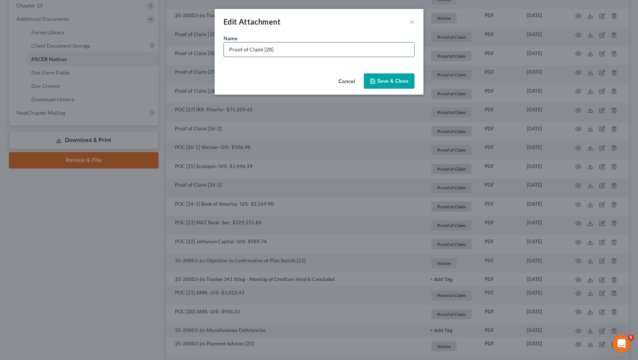
click at [402, 50] on input "Proof of Claim [28]" at bounding box center [319, 50] width 190 height 14
drag, startPoint x: 262, startPoint y: 51, endPoint x: 157, endPoint y: 49, distance: 104.9
click at [157, 49] on div "Edit Attachment × Name * Proof of Claim [28] Midland Credit- U/S- $1,883.10 Can…" at bounding box center [319, 180] width 638 height 360
type input "POC [28] Midland Credit- U/S- $1,883.10"
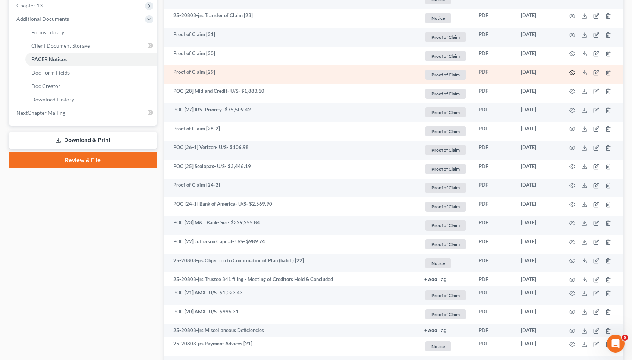
click at [575, 73] on icon "button" at bounding box center [573, 73] width 6 height 4
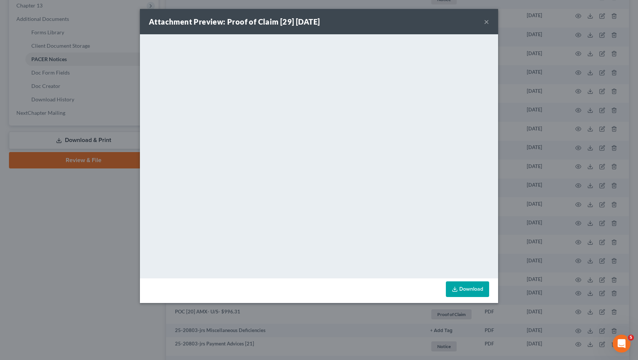
click at [486, 23] on button "×" at bounding box center [486, 21] width 5 height 9
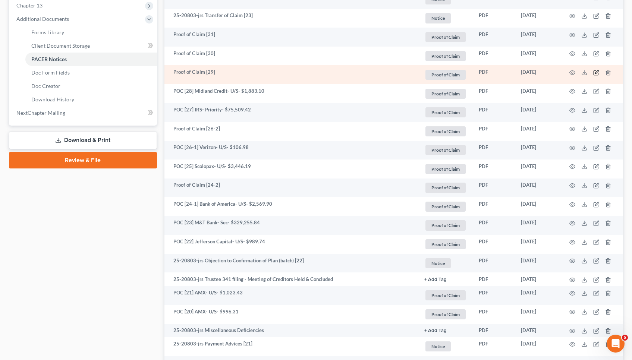
click at [597, 73] on icon "button" at bounding box center [597, 71] width 3 height 3
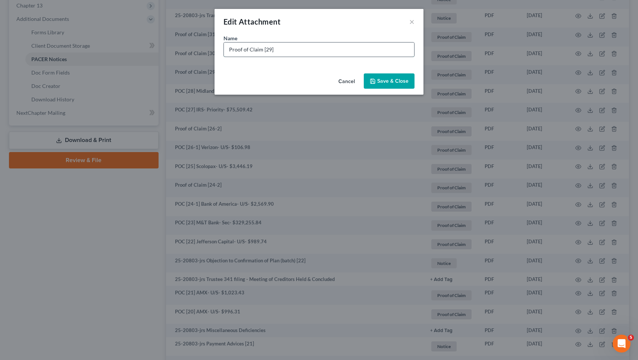
click at [396, 53] on input "Proof of Claim [29]" at bounding box center [319, 50] width 190 height 14
paste input "Wilmington Savings Fund Society"
drag, startPoint x: 262, startPoint y: 47, endPoint x: 155, endPoint y: 47, distance: 107.5
click at [155, 47] on div "Edit Attachment × Name * Proof of Claim [29] Wilmington Savings Fund Society- S…" at bounding box center [319, 180] width 638 height 360
type input "POC [29] Wilmington Savings Fund Society- Sec- $126,828.85"
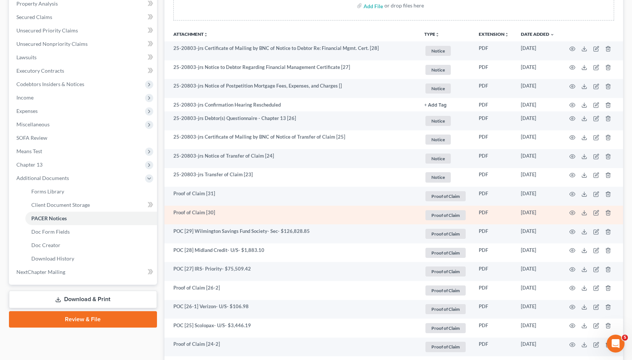
scroll to position [148, 0]
click at [574, 212] on icon "button" at bounding box center [573, 213] width 6 height 6
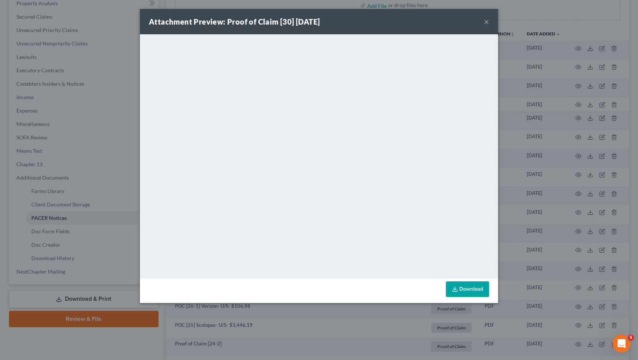
click at [485, 21] on button "×" at bounding box center [486, 21] width 5 height 9
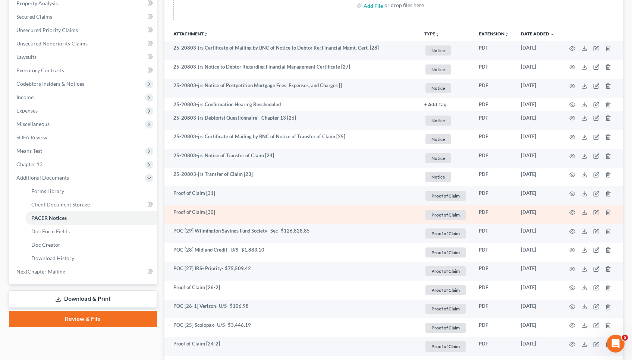
click at [600, 212] on td at bounding box center [592, 215] width 63 height 19
click at [596, 212] on icon "button" at bounding box center [597, 213] width 6 height 6
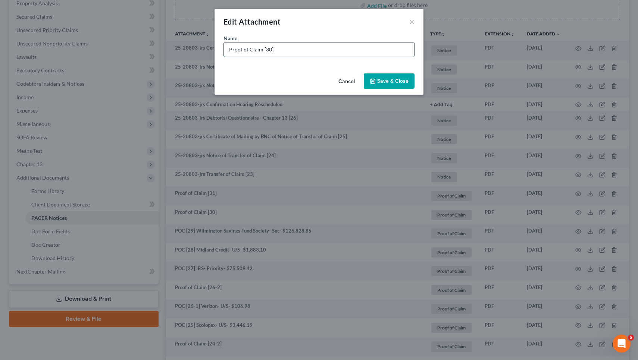
click at [412, 52] on input "Proof of Claim [30]" at bounding box center [319, 50] width 190 height 14
drag, startPoint x: 260, startPoint y: 50, endPoint x: 171, endPoint y: 47, distance: 89.2
click at [171, 47] on div "Edit Attachment × Name * Proof of Claim [30] LVNV Funding- U/S- $613.20 Cancel …" at bounding box center [319, 180] width 638 height 360
type input "POC [30] LVNV Funding- U/S- $613.20"
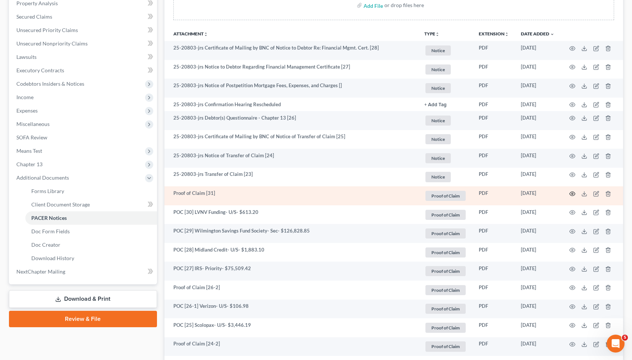
click at [572, 193] on icon "button" at bounding box center [573, 194] width 6 height 6
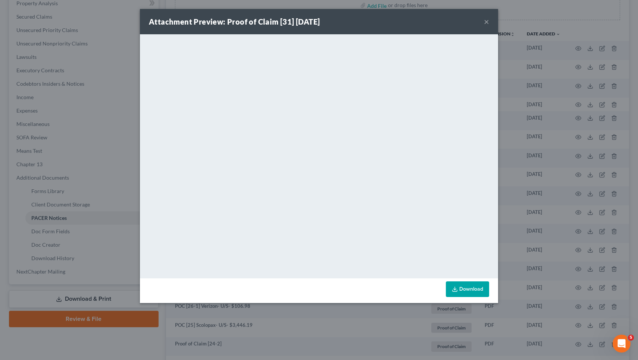
click at [487, 20] on button "×" at bounding box center [486, 21] width 5 height 9
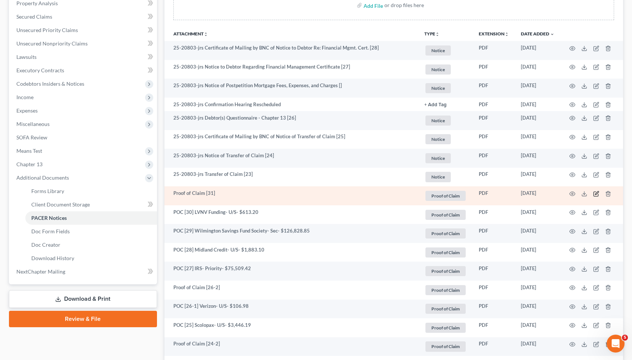
click at [596, 194] on icon "button" at bounding box center [597, 192] width 3 height 3
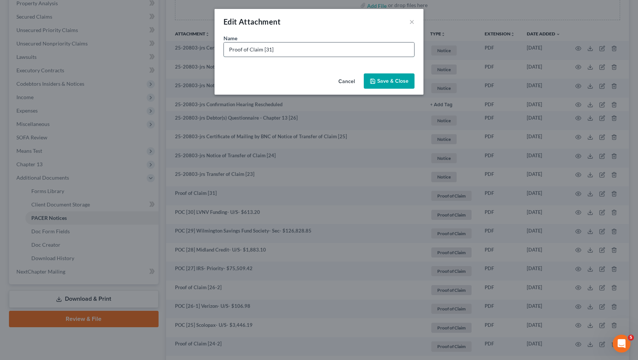
click at [404, 49] on input "Proof of Claim [31]" at bounding box center [319, 50] width 190 height 14
drag, startPoint x: 260, startPoint y: 51, endPoint x: 175, endPoint y: 45, distance: 85.6
click at [175, 45] on div "Edit Attachment × Name * Proof of Claim [31] Resurgent Capital- U/S- Cancel Sav…" at bounding box center [319, 180] width 638 height 360
type input "POC [31] Resurgent Capital- U/S-"
click at [382, 77] on button "Save & Close" at bounding box center [389, 82] width 51 height 16
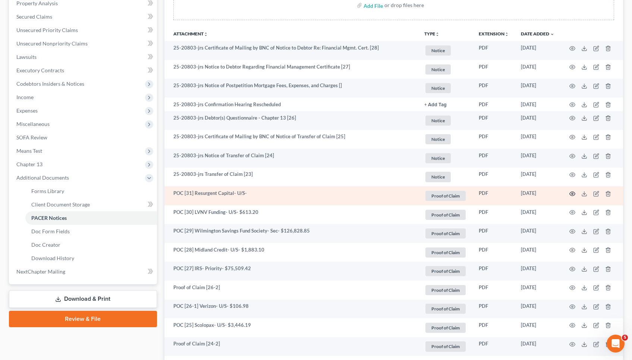
click at [574, 193] on icon "button" at bounding box center [573, 194] width 6 height 6
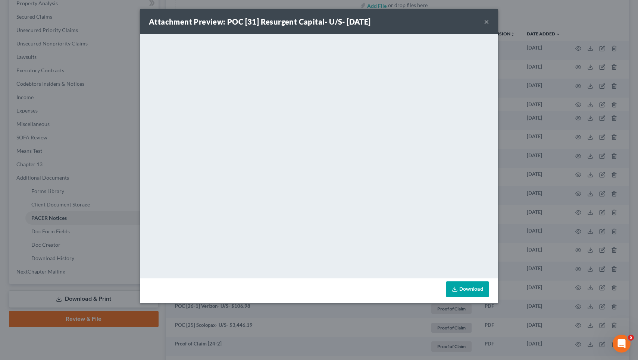
click at [485, 23] on button "×" at bounding box center [486, 21] width 5 height 9
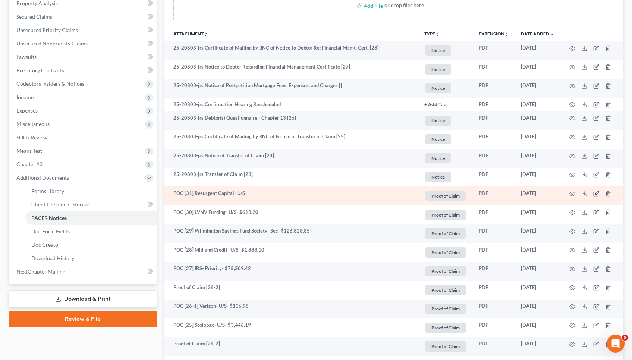
click at [599, 195] on icon "button" at bounding box center [597, 194] width 6 height 6
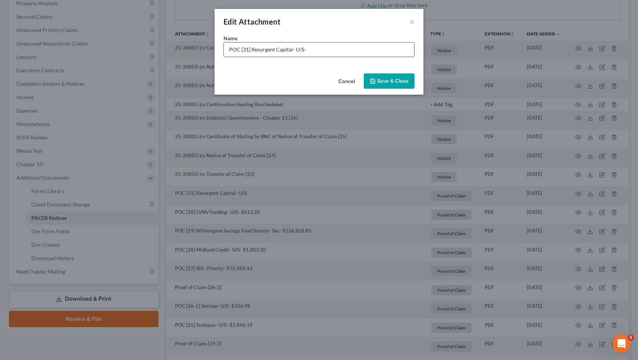
click at [408, 51] on input "POC [31] Resurgent Capital- U/S-" at bounding box center [319, 50] width 190 height 14
type input "POC [31] Resurgent Capital- U/S- $2,549.97"
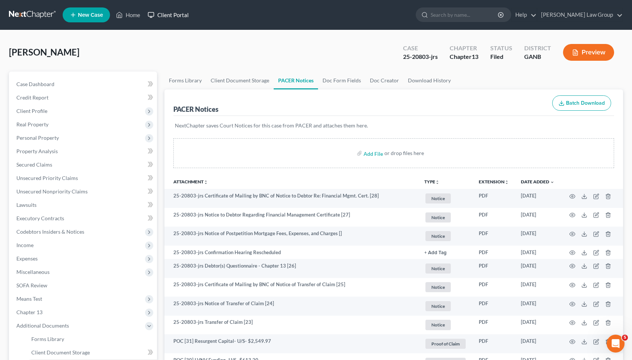
scroll to position [0, 0]
click at [132, 14] on link "Home" at bounding box center [128, 14] width 32 height 13
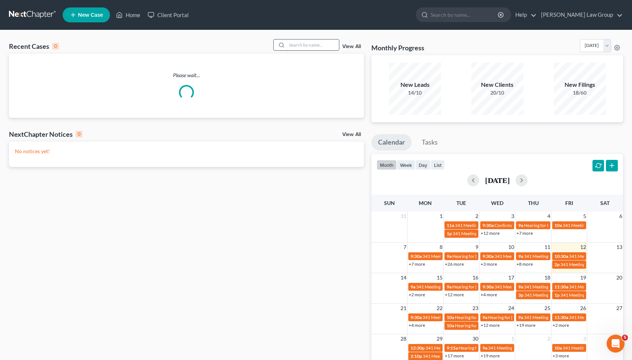
click at [307, 44] on input "search" at bounding box center [313, 45] width 52 height 11
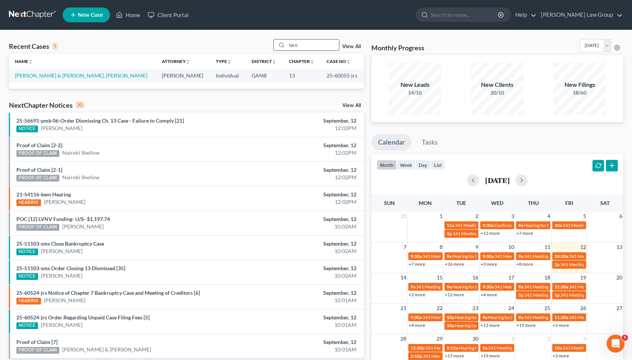
type input "taco"
drag, startPoint x: 307, startPoint y: 44, endPoint x: 68, endPoint y: 76, distance: 242.1
click at [68, 76] on link "[PERSON_NAME] & [PERSON_NAME], [PERSON_NAME]" at bounding box center [81, 75] width 132 height 6
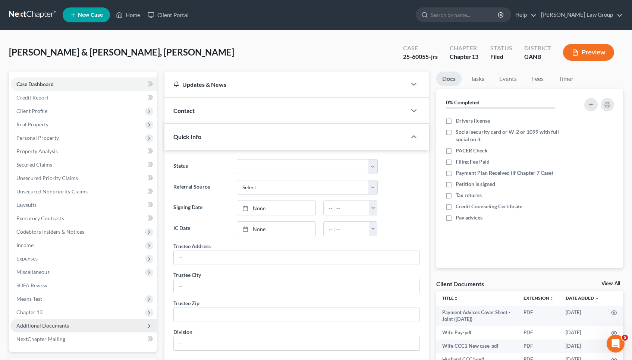
click at [46, 325] on span "Additional Documents" at bounding box center [42, 326] width 53 height 6
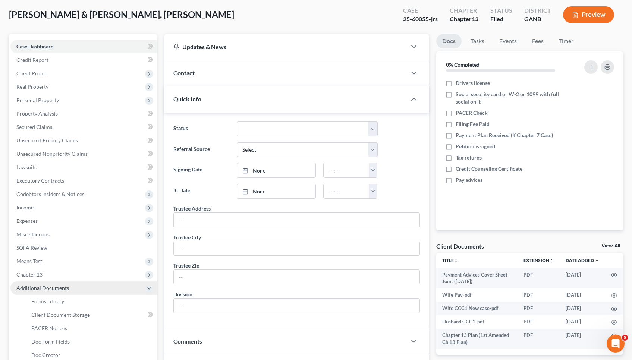
scroll to position [40, 0]
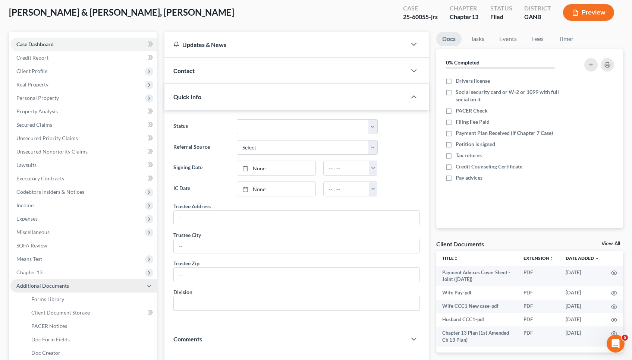
click at [46, 324] on span "PACER Notices" at bounding box center [49, 326] width 36 height 6
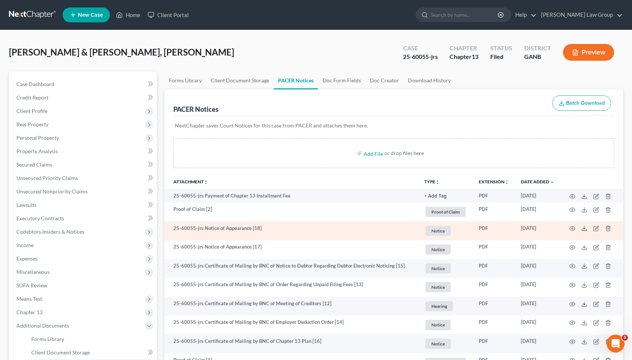
scroll to position [1, 0]
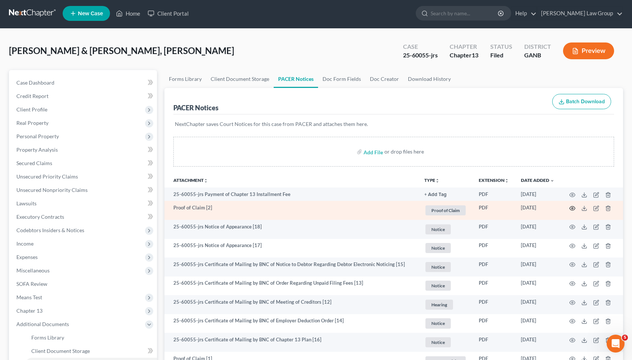
click at [572, 207] on icon "button" at bounding box center [573, 208] width 6 height 4
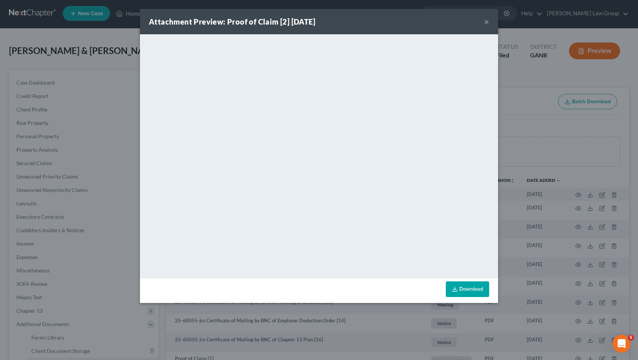
click at [488, 22] on button "×" at bounding box center [486, 21] width 5 height 9
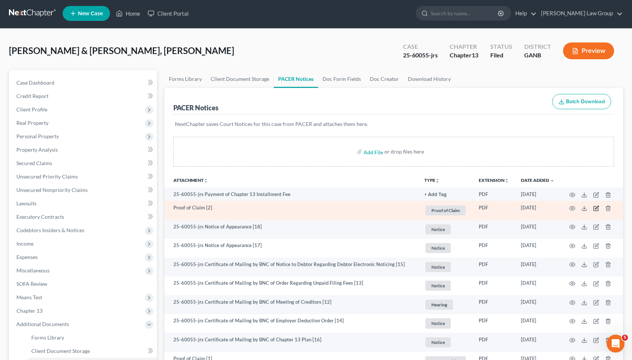
click at [599, 209] on icon "button" at bounding box center [596, 208] width 4 height 4
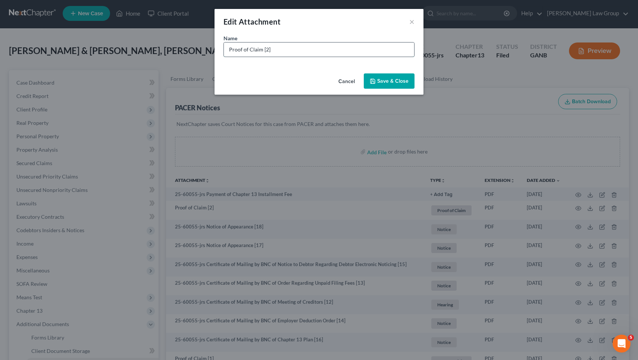
click at [394, 49] on input "Proof of Claim [2]" at bounding box center [319, 50] width 190 height 14
drag, startPoint x: 261, startPoint y: 51, endPoint x: 175, endPoint y: 47, distance: 85.5
click at [175, 47] on div "Edit Attachment × Name * Proof of Claim [2] LVNV Funding- Judgment- $621.34 Can…" at bounding box center [319, 180] width 638 height 360
type input "POC [2] LVNV Funding- Judgment- $621.34"
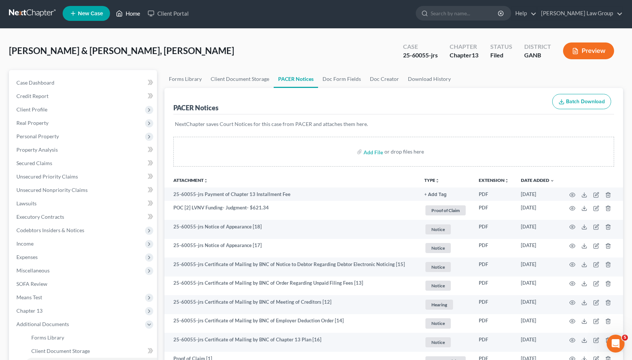
click at [131, 14] on link "Home" at bounding box center [128, 13] width 32 height 13
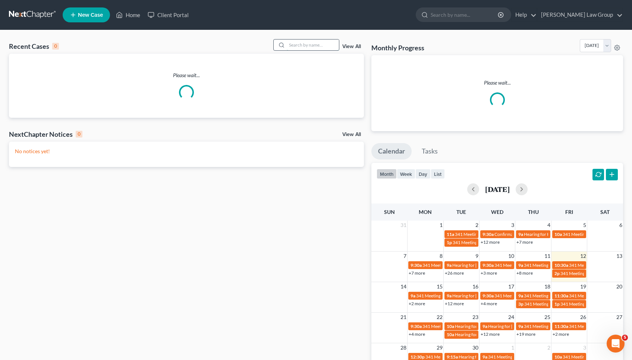
click at [307, 49] on input "search" at bounding box center [313, 45] width 52 height 11
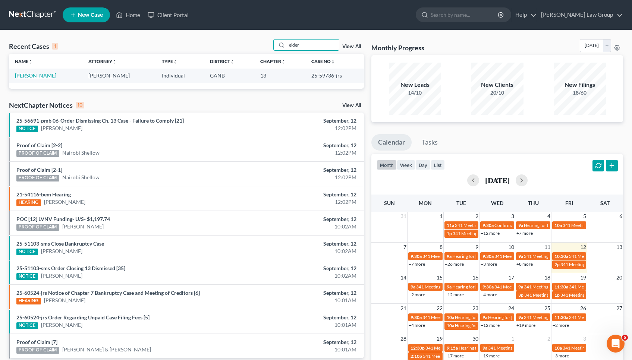
type input "elder"
click at [34, 76] on link "[PERSON_NAME]" at bounding box center [35, 75] width 41 height 6
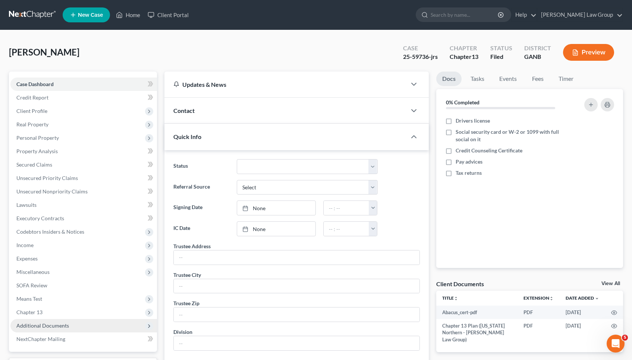
click at [42, 323] on span "Additional Documents" at bounding box center [42, 326] width 53 height 6
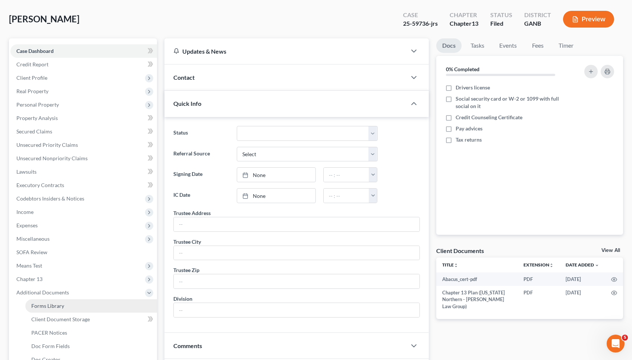
scroll to position [34, 0]
click at [57, 336] on link "PACER Notices" at bounding box center [91, 332] width 132 height 13
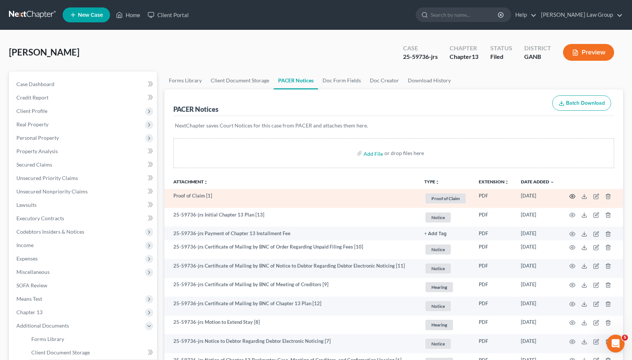
click at [574, 197] on icon "button" at bounding box center [573, 197] width 6 height 6
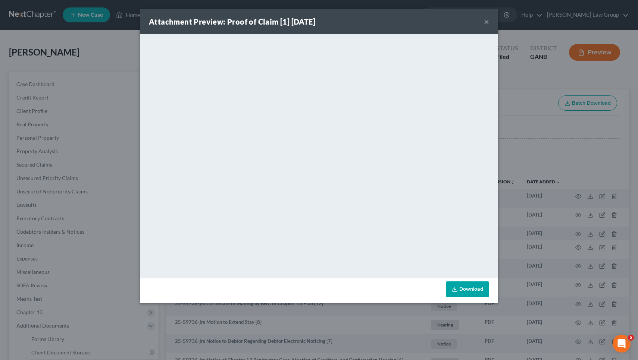
click at [488, 22] on button "×" at bounding box center [486, 21] width 5 height 9
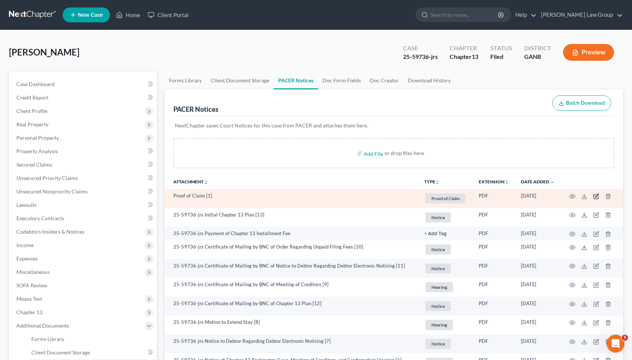
click at [599, 196] on icon "button" at bounding box center [597, 197] width 6 height 6
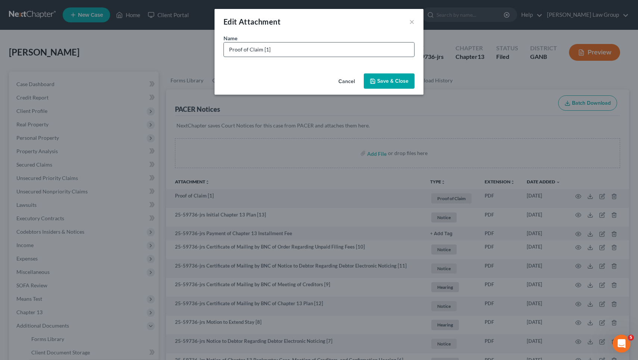
click at [391, 49] on input "Proof of Claim [1]" at bounding box center [319, 50] width 190 height 14
drag, startPoint x: 261, startPoint y: 52, endPoint x: 179, endPoint y: 52, distance: 81.7
click at [178, 51] on div "Edit Attachment × Name * Proof of Claim [1]Hyundai Capital- Sec- $3,227.72 Canc…" at bounding box center [319, 180] width 638 height 360
type input "POC [1]Hyundai Capital- Sec- $3,227.72"
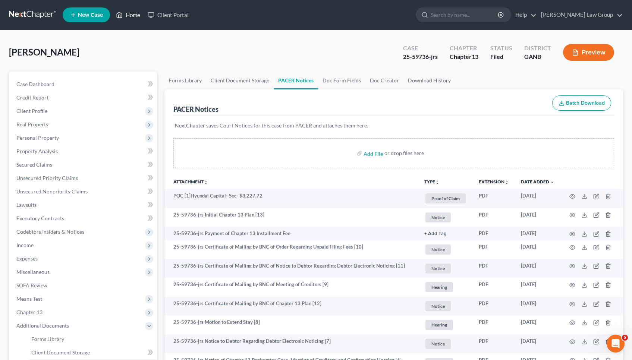
click at [136, 12] on link "Home" at bounding box center [128, 14] width 32 height 13
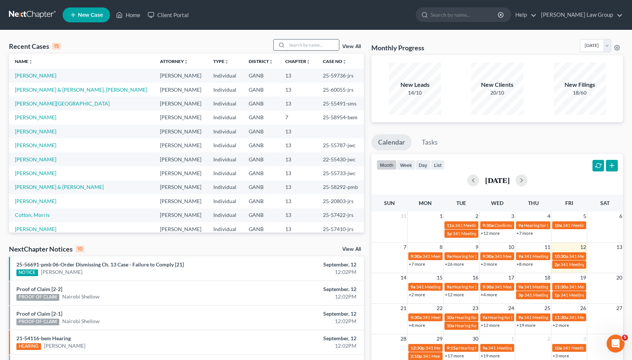
click at [324, 45] on input "search" at bounding box center [313, 45] width 52 height 11
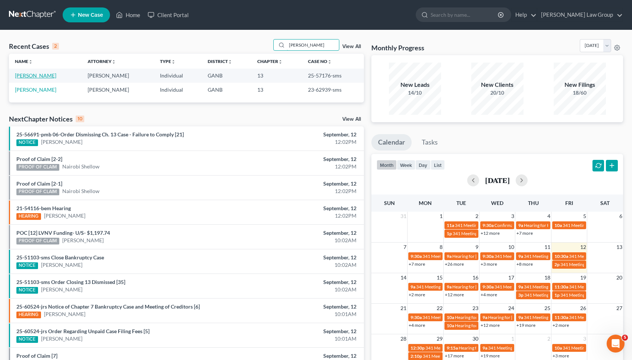
type input "[PERSON_NAME]"
click at [45, 76] on link "[PERSON_NAME]" at bounding box center [35, 75] width 41 height 6
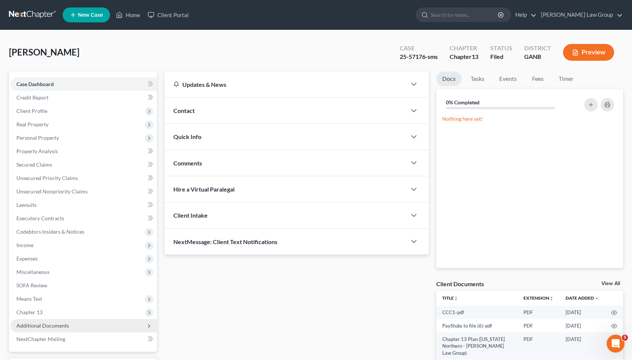
click at [54, 327] on span "Additional Documents" at bounding box center [42, 326] width 53 height 6
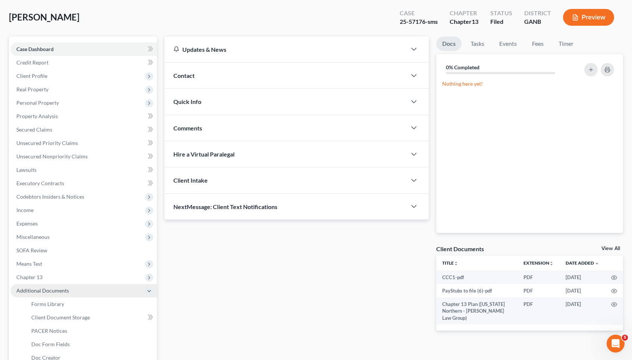
scroll to position [36, 0]
click at [54, 327] on span "PACER Notices" at bounding box center [49, 330] width 36 height 6
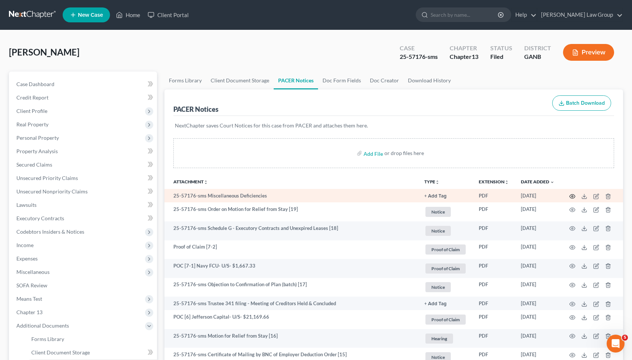
click at [571, 196] on icon "button" at bounding box center [573, 196] width 6 height 4
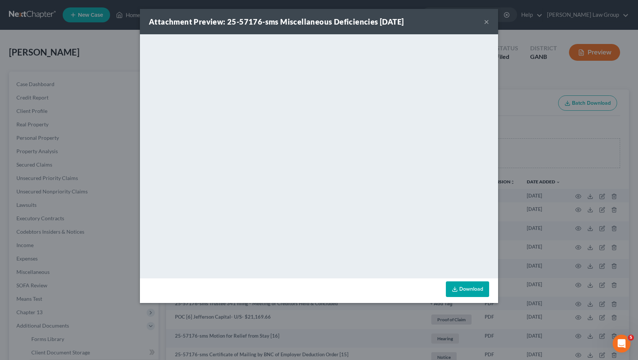
click at [485, 21] on button "×" at bounding box center [486, 21] width 5 height 9
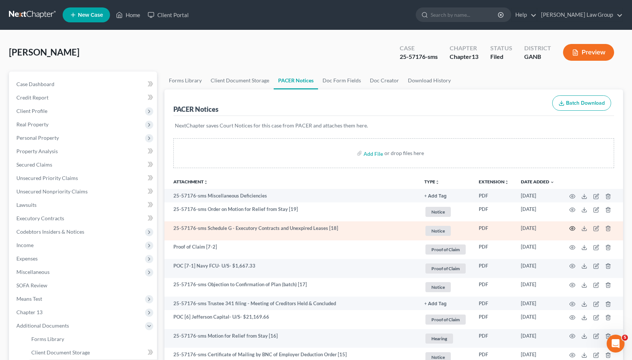
click at [575, 229] on icon "button" at bounding box center [573, 229] width 6 height 4
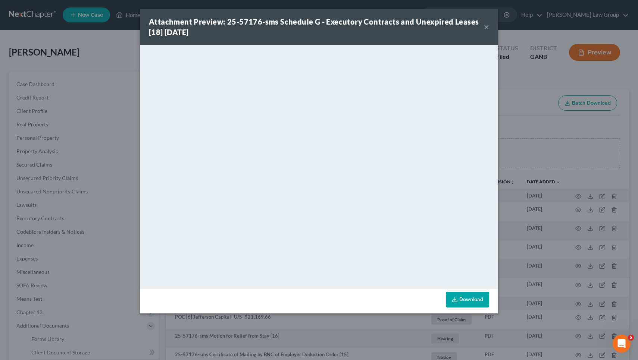
click at [486, 28] on button "×" at bounding box center [486, 26] width 5 height 9
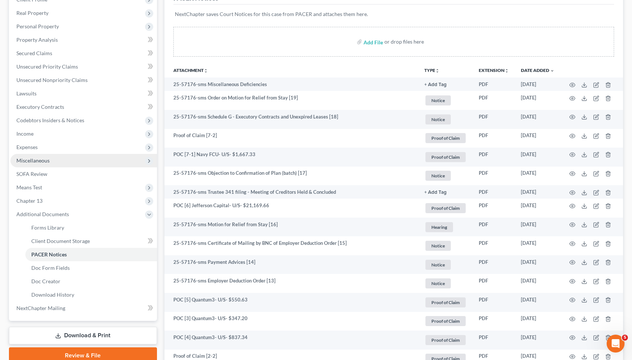
scroll to position [112, 0]
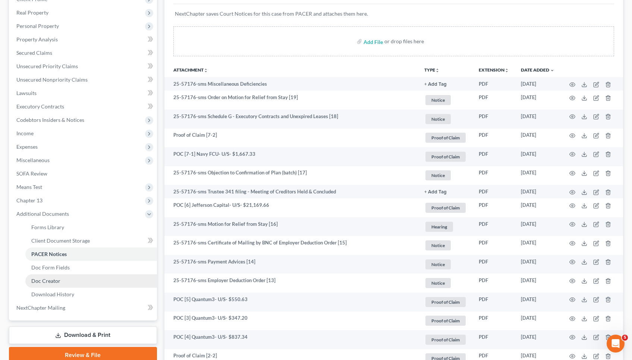
click at [110, 278] on link "Doc Creator" at bounding box center [91, 281] width 132 height 13
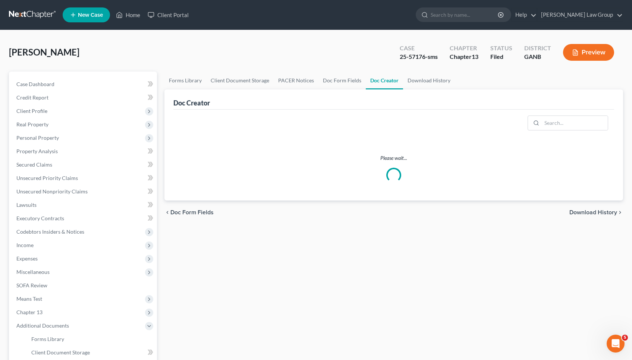
click at [388, 163] on div "Please wait..." at bounding box center [394, 168] width 459 height 28
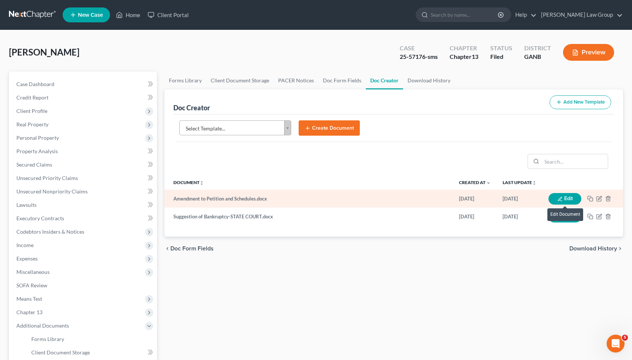
click at [574, 196] on button "Edit" at bounding box center [565, 199] width 33 height 12
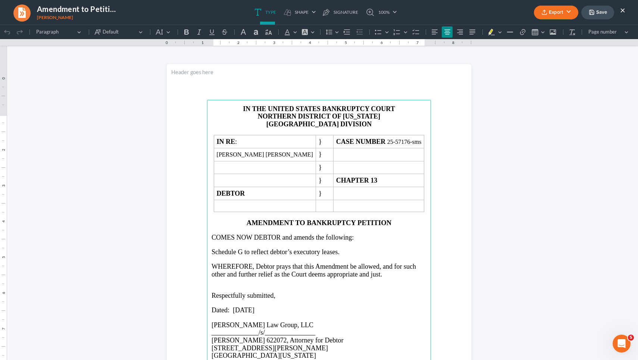
click at [568, 15] on button "Export" at bounding box center [556, 13] width 44 height 14
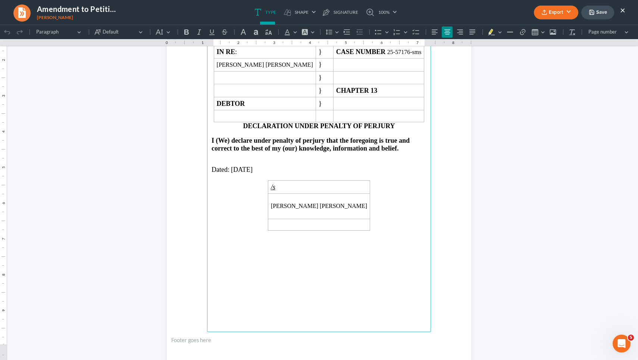
scroll to position [503, 0]
click at [243, 172] on span "[DATE]" at bounding box center [242, 168] width 22 height 7
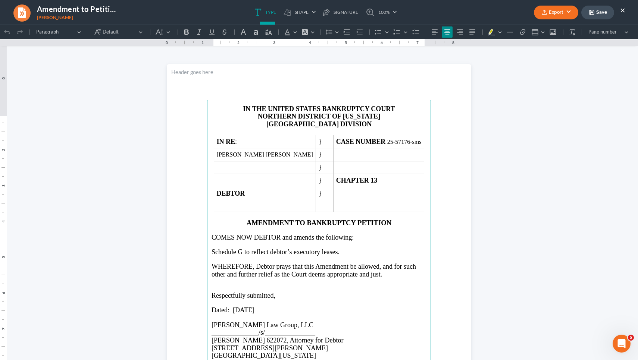
scroll to position [0, 0]
click at [244, 314] on span "Dated: [DATE]" at bounding box center [233, 310] width 43 height 7
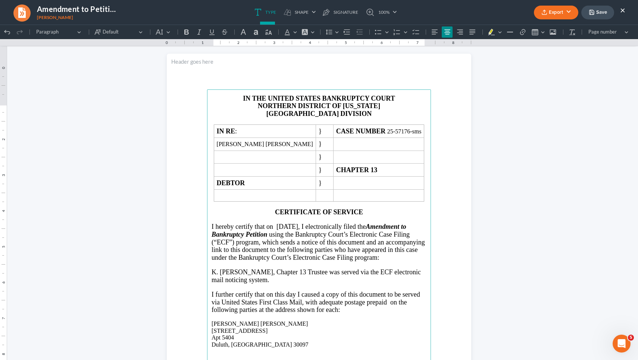
scroll to position [846, 0]
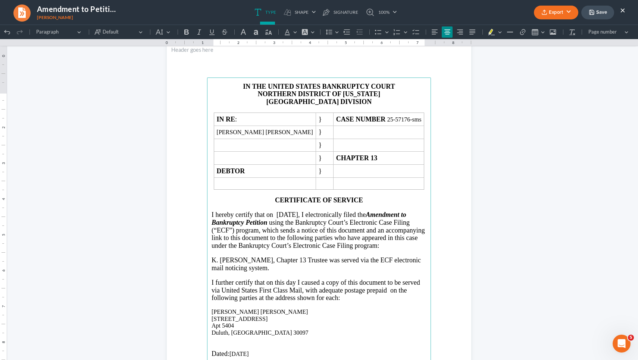
click at [302, 227] on span "I hereby certify that on [DATE], I electronically filed the Amendment to Bankru…" at bounding box center [318, 230] width 213 height 38
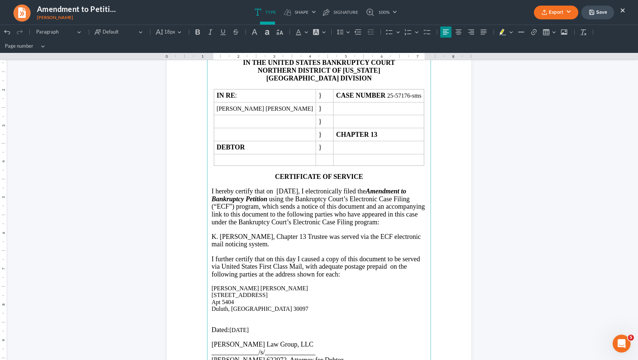
scroll to position [891, 0]
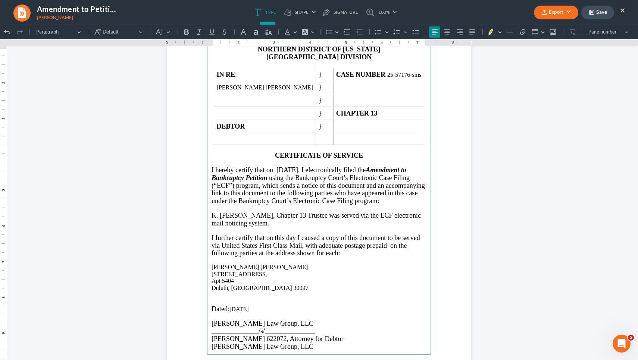
click at [241, 313] on p "Dated: [DATE]" at bounding box center [319, 310] width 215 height 8
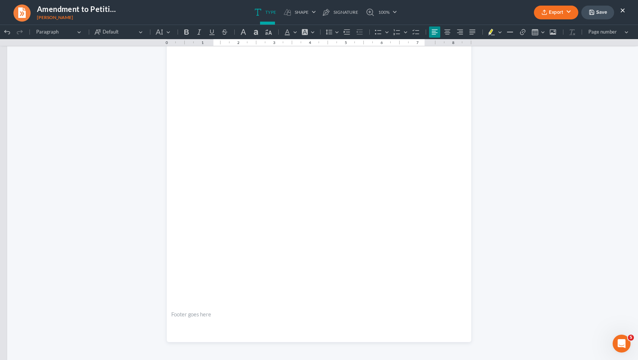
scroll to position [1366, 0]
click at [592, 15] on icon "button" at bounding box center [592, 12] width 4 height 4
click at [559, 15] on button "Export" at bounding box center [556, 13] width 44 height 14
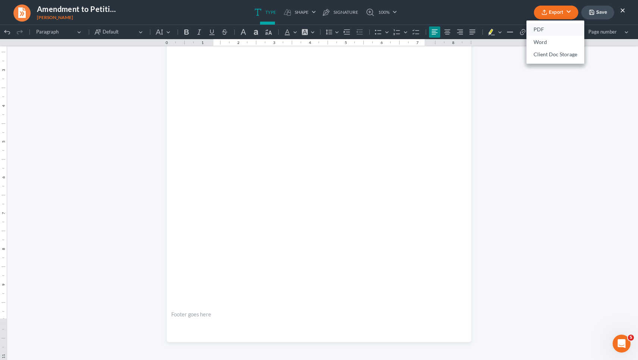
click at [544, 31] on link "PDF" at bounding box center [556, 30] width 58 height 13
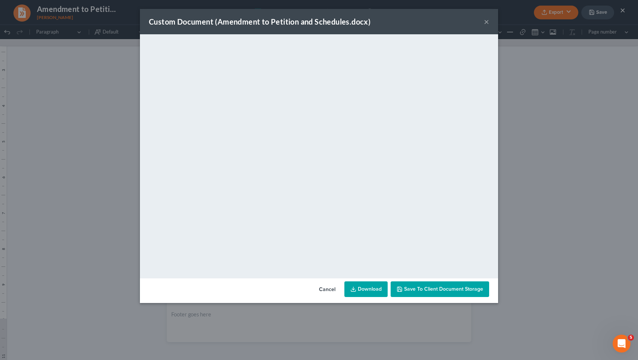
click at [483, 25] on div "Custom Document (Amendment to Petition and Schedules.docx) ×" at bounding box center [319, 21] width 358 height 25
click at [488, 23] on button "×" at bounding box center [486, 21] width 5 height 9
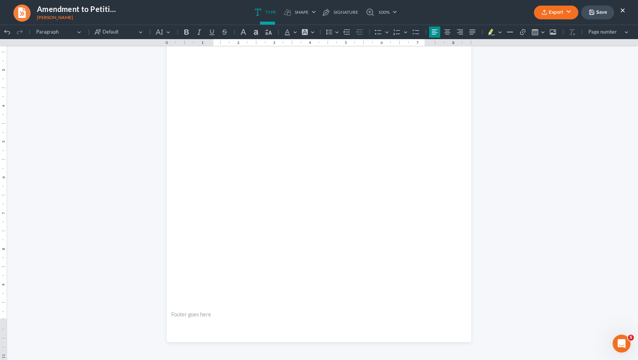
click at [624, 7] on button "×" at bounding box center [622, 10] width 5 height 9
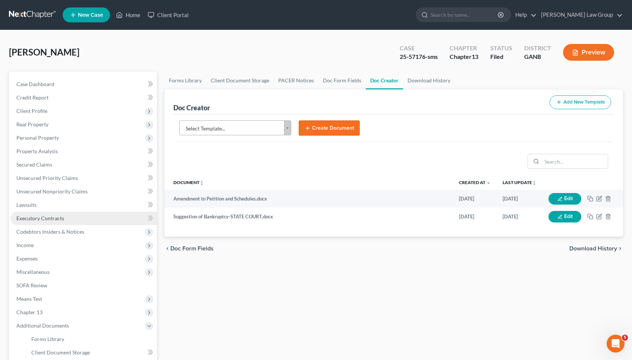
click at [57, 222] on link "Executory Contracts" at bounding box center [83, 218] width 147 height 13
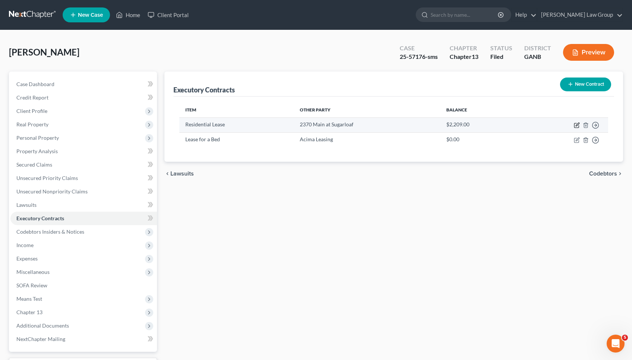
click at [578, 125] on icon "button" at bounding box center [577, 124] width 3 height 3
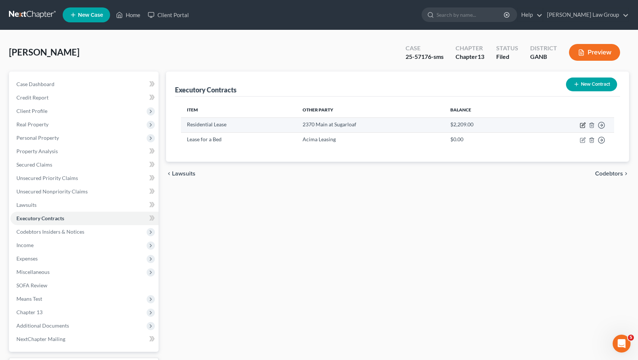
select select "3"
select select "10"
select select "0"
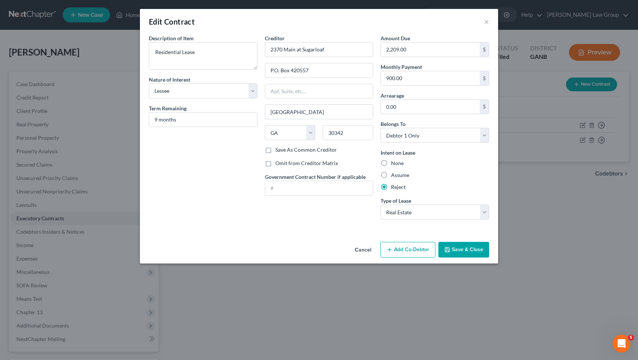
click at [368, 248] on button "Cancel" at bounding box center [363, 250] width 28 height 15
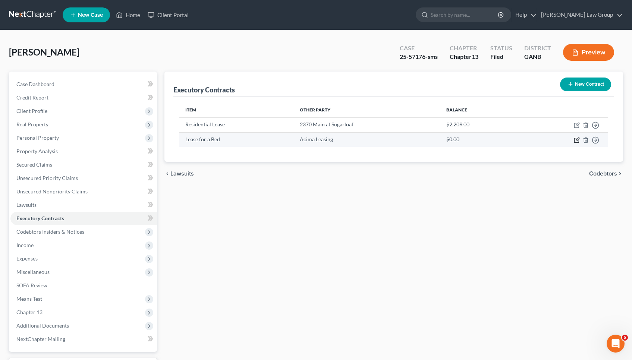
click at [579, 141] on icon "button" at bounding box center [577, 140] width 4 height 4
select select "46"
select select "0"
select select "2"
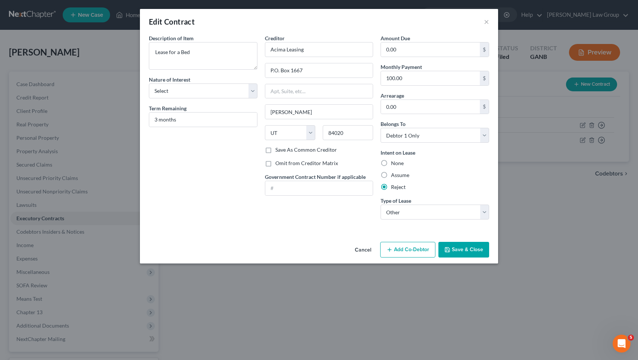
click at [369, 250] on button "Cancel" at bounding box center [363, 250] width 28 height 15
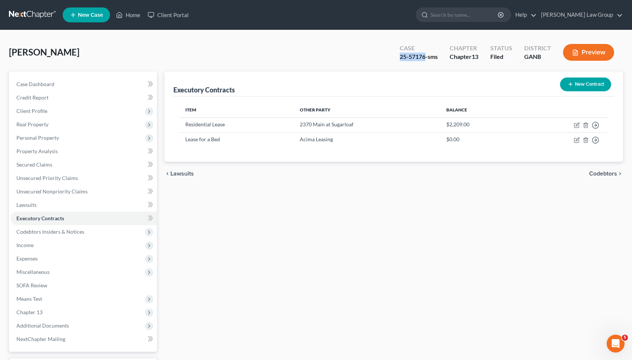
drag, startPoint x: 400, startPoint y: 56, endPoint x: 424, endPoint y: 56, distance: 23.9
click at [424, 56] on div "25-57176-sms" at bounding box center [419, 57] width 38 height 9
copy div "25-57176"
click at [570, 0] on nav "Home New Case Client Portal [PERSON_NAME] Law Group [EMAIL_ADDRESS][DOMAIN_NAME…" at bounding box center [316, 15] width 632 height 30
click at [602, 56] on button "Preview" at bounding box center [588, 52] width 51 height 17
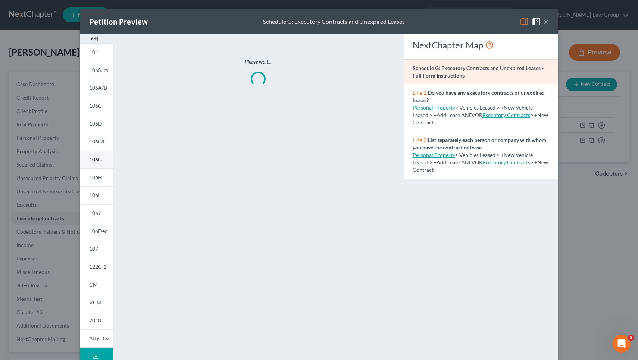
click at [97, 161] on span "106G" at bounding box center [95, 159] width 13 height 6
